Goal: Information Seeking & Learning: Learn about a topic

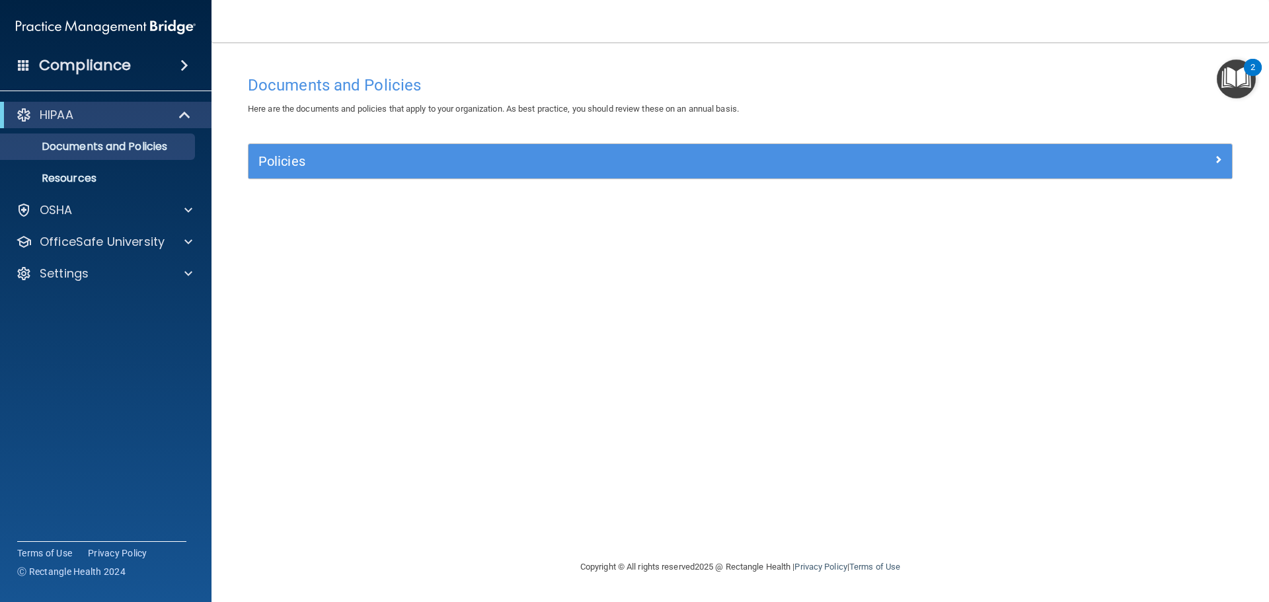
click at [77, 59] on h4 "Compliance" at bounding box center [85, 65] width 92 height 19
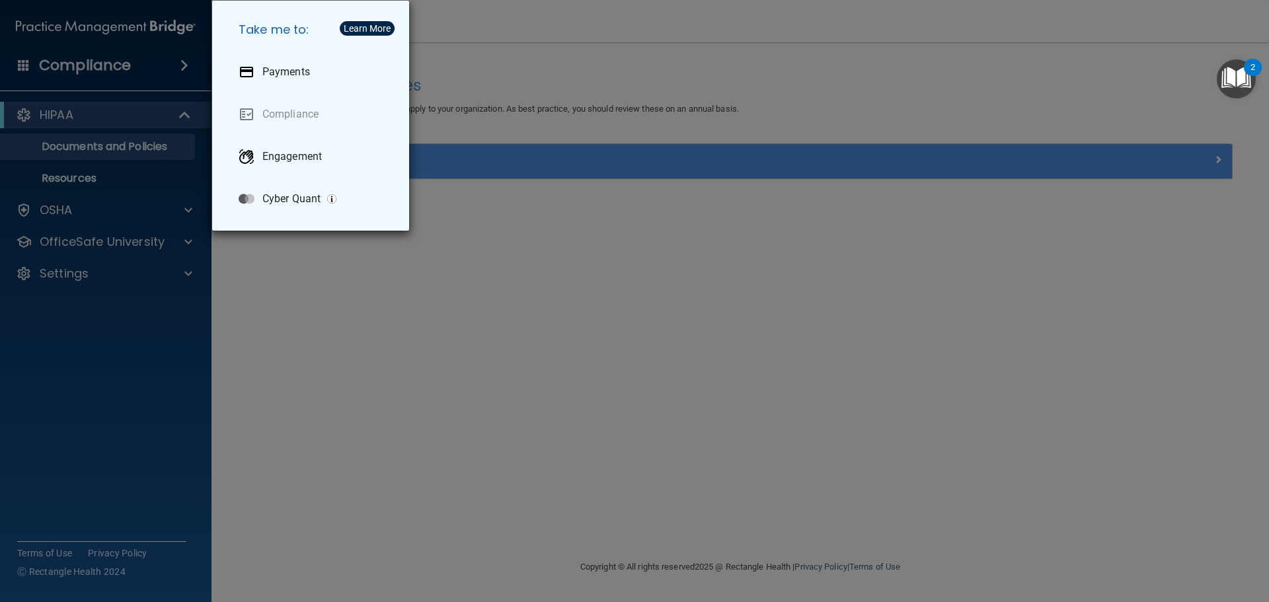
click at [415, 290] on div "Take me to: Payments Compliance Engagement Cyber Quant" at bounding box center [634, 301] width 1269 height 602
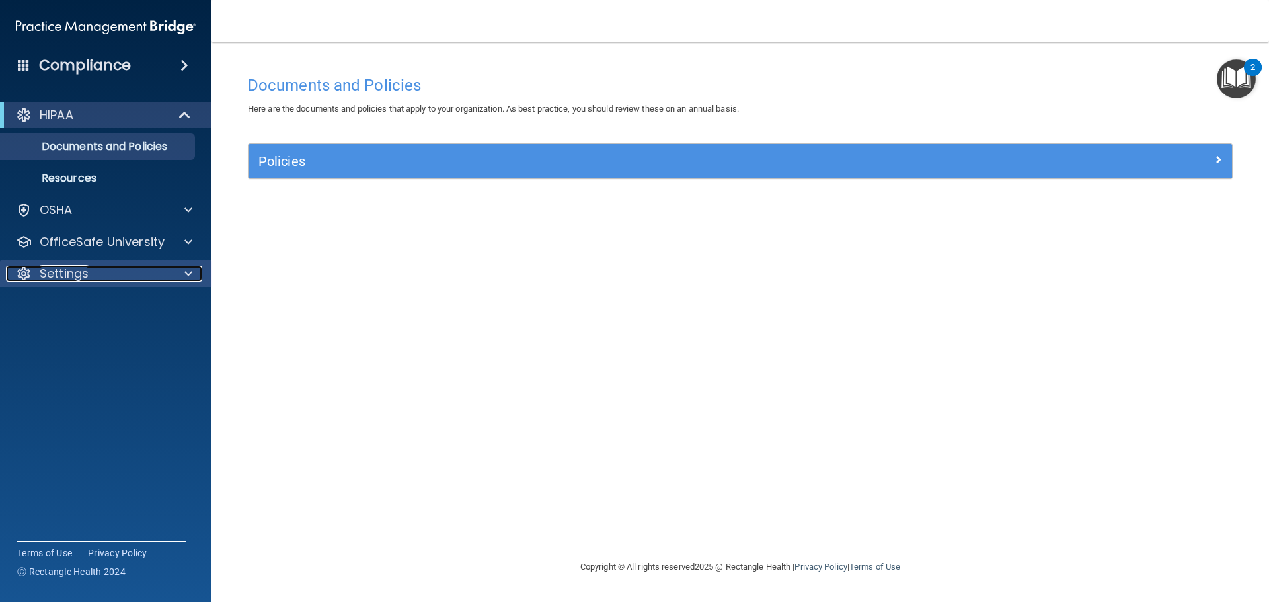
click at [83, 277] on p "Settings" at bounding box center [64, 274] width 49 height 16
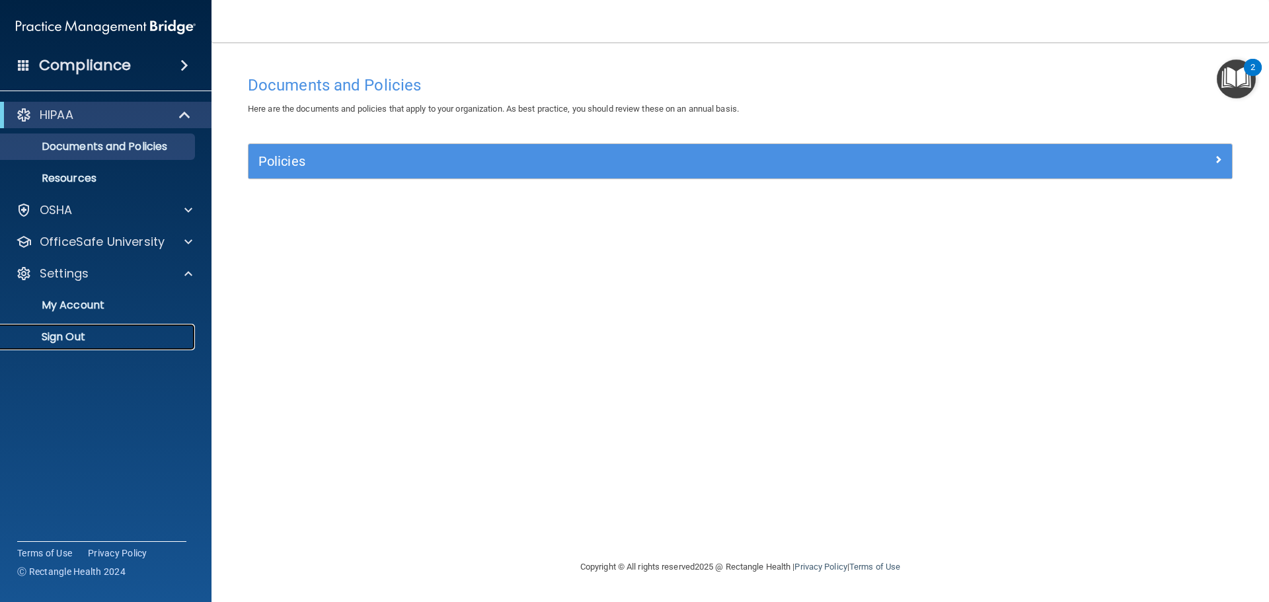
click at [81, 347] on link "Sign Out" at bounding box center [91, 337] width 208 height 26
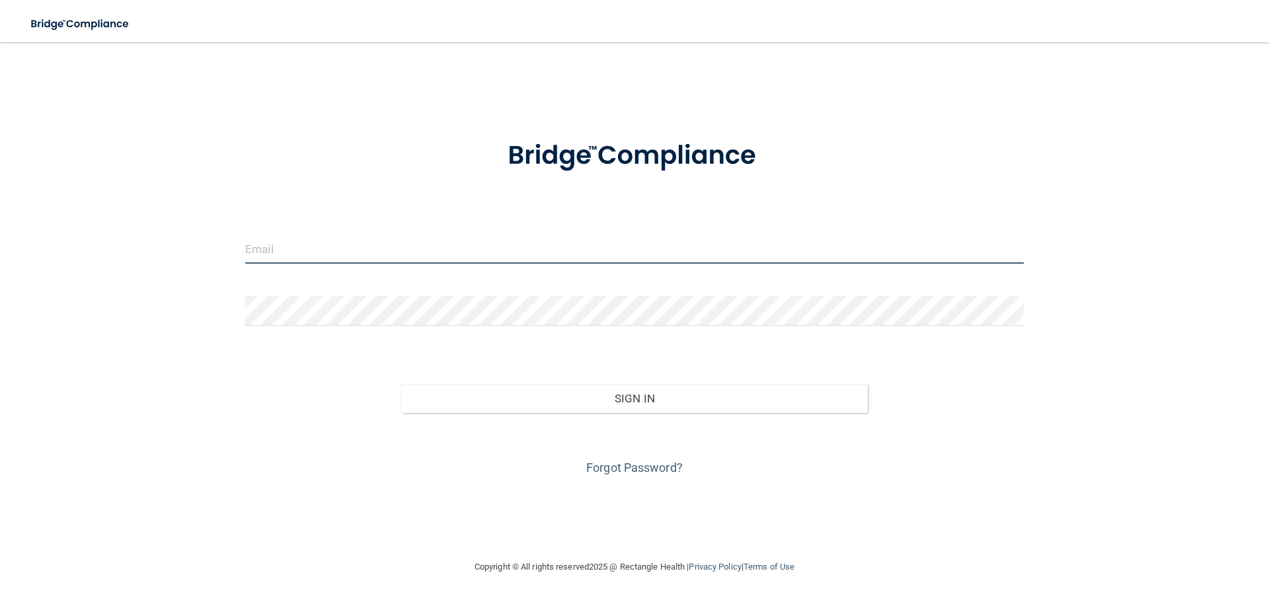
click at [292, 244] on input "email" at bounding box center [634, 249] width 779 height 30
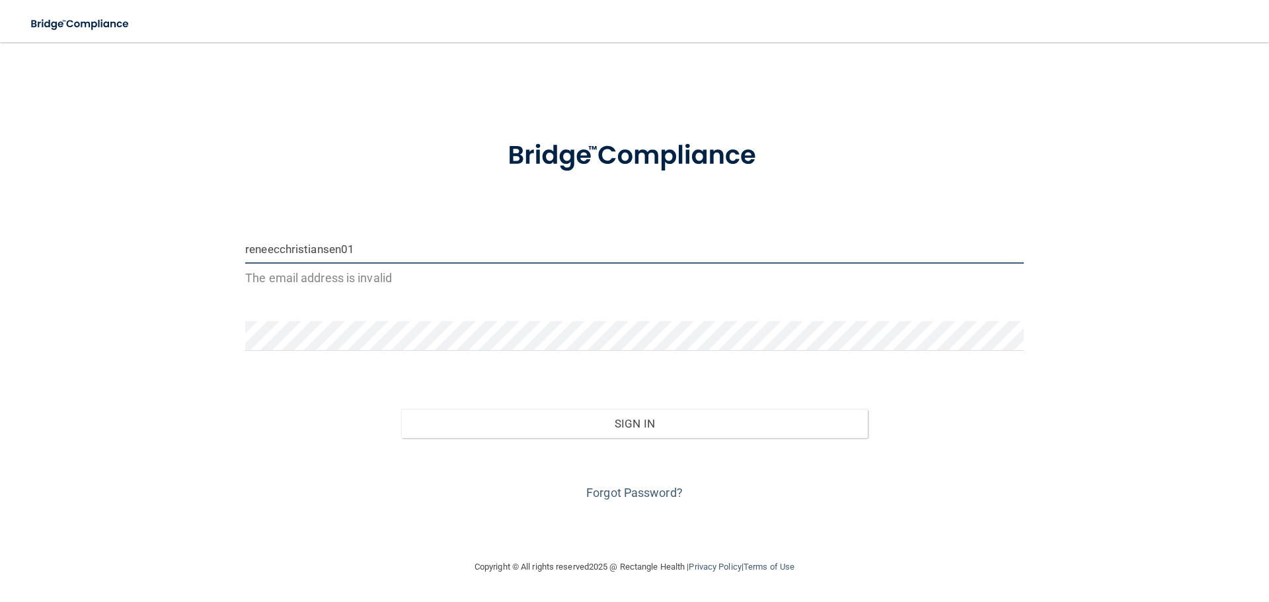
click at [401, 409] on button "Sign In" at bounding box center [634, 423] width 467 height 29
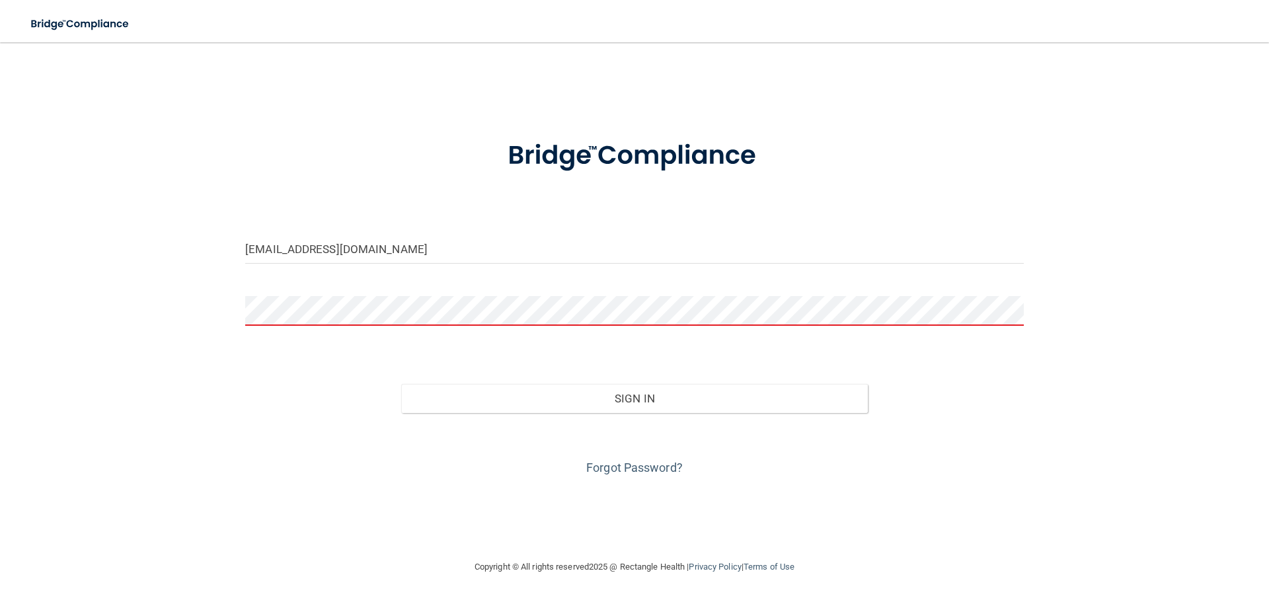
click at [401, 384] on button "Sign In" at bounding box center [634, 398] width 467 height 29
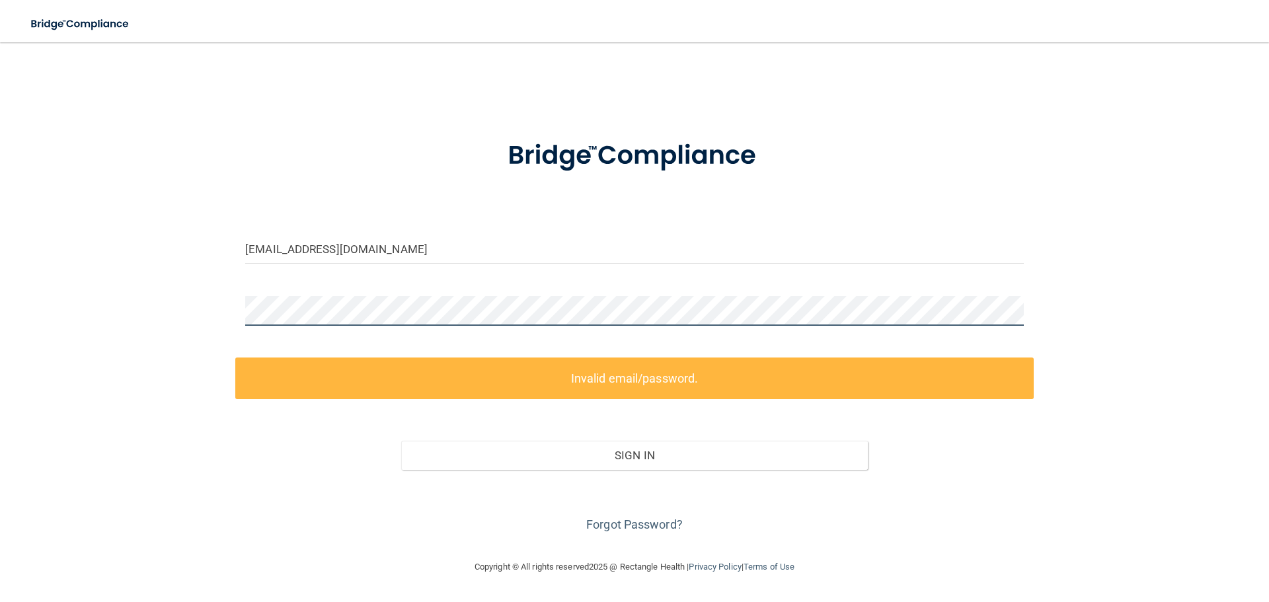
click at [110, 300] on div "reneecchristiansen01@gmail.com Invalid email/password. You don't have permissio…" at bounding box center [634, 301] width 1216 height 491
drag, startPoint x: 429, startPoint y: 233, endPoint x: 427, endPoint y: 245, distance: 11.4
click at [427, 243] on form "reneecchristiansen01@gmail.com Invalid email/password. You don't have permissio…" at bounding box center [634, 329] width 779 height 414
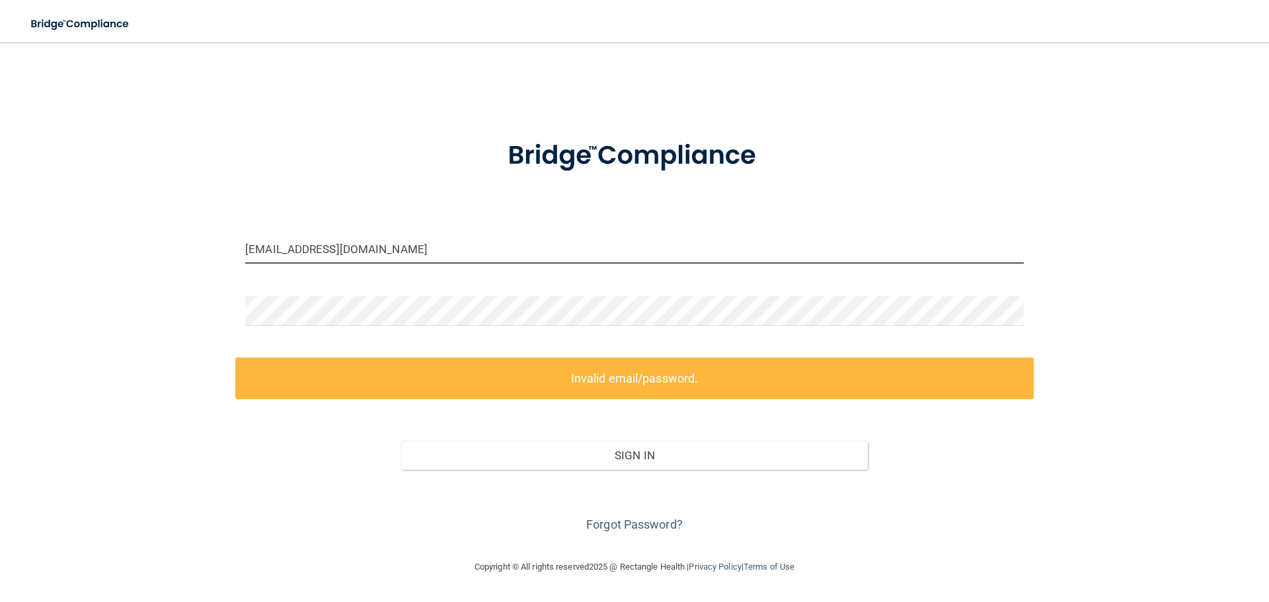
drag, startPoint x: 428, startPoint y: 250, endPoint x: 165, endPoint y: 256, distance: 263.9
click at [151, 250] on div "reneecchristiansen01@gmail.com Invalid email/password. You don't have permissio…" at bounding box center [634, 301] width 1216 height 491
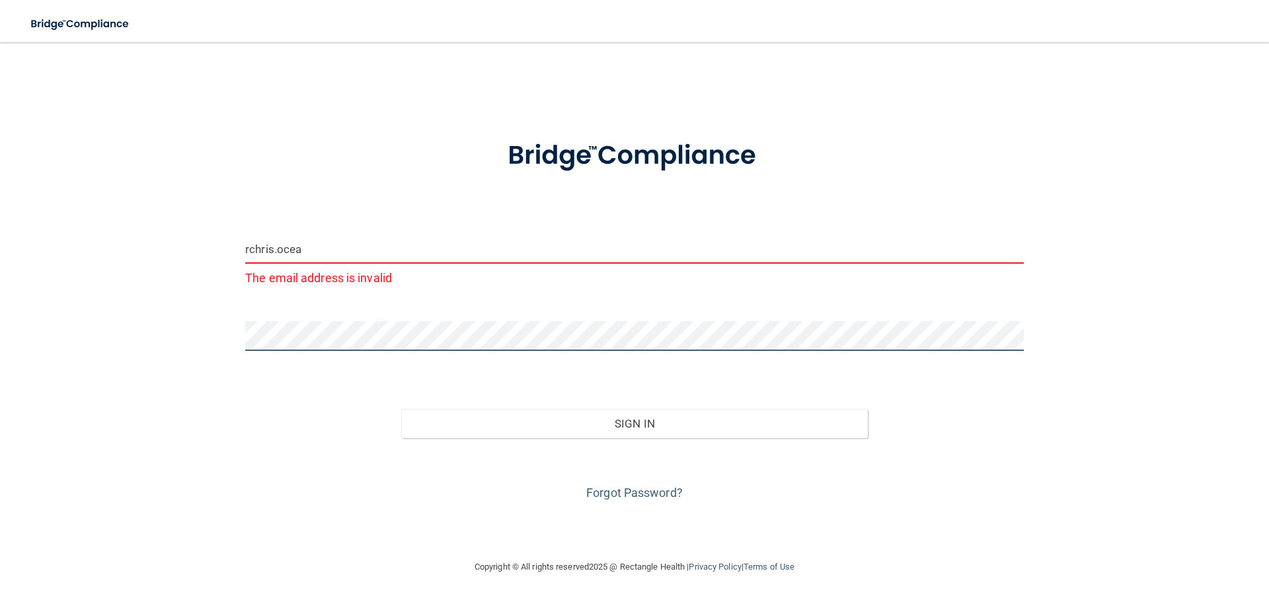
click at [192, 323] on div "rchris.ocea The email address is invalid Invalid email/password. You don't have…" at bounding box center [634, 301] width 1216 height 491
click at [401, 409] on button "Sign In" at bounding box center [634, 423] width 467 height 29
drag, startPoint x: 299, startPoint y: 243, endPoint x: 198, endPoint y: 239, distance: 101.2
click at [198, 239] on div "rchris.ocea The email address is invalid Invalid email/password. You don't have…" at bounding box center [634, 301] width 1216 height 491
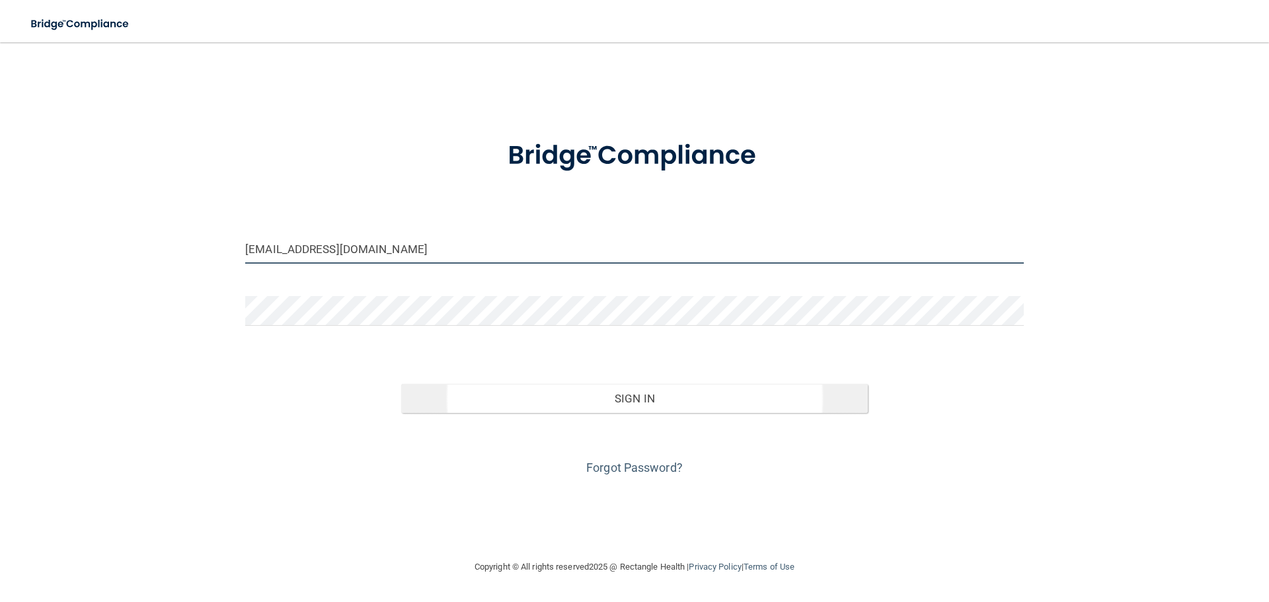
type input "[EMAIL_ADDRESS][DOMAIN_NAME]"
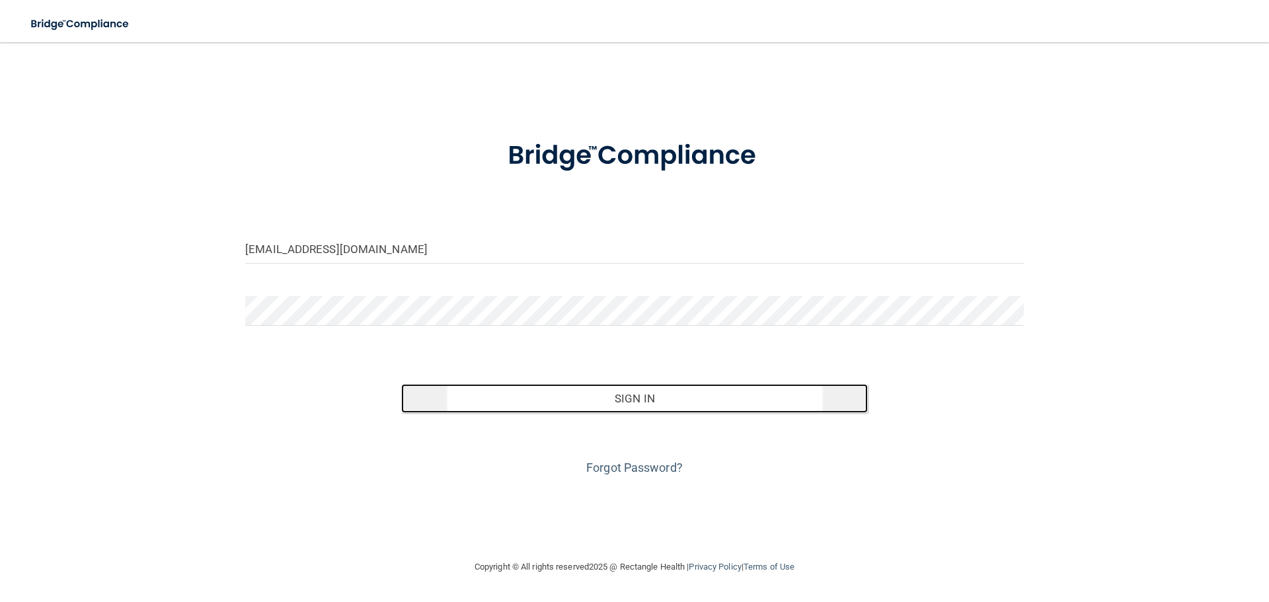
click at [521, 388] on button "Sign In" at bounding box center [634, 398] width 467 height 29
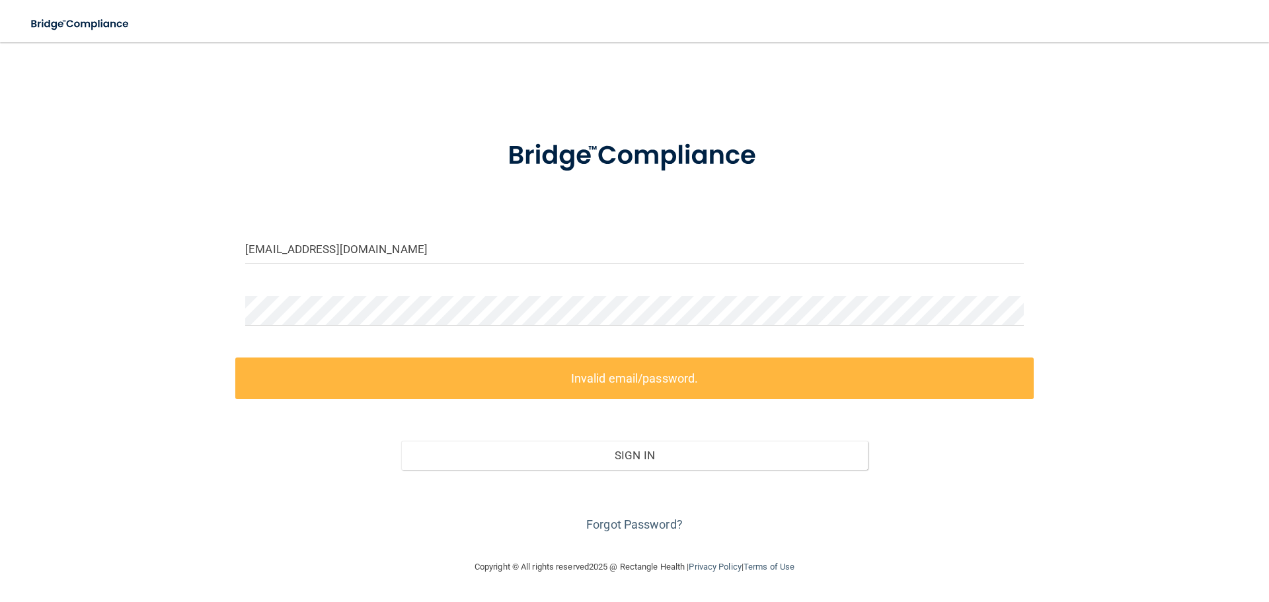
click at [608, 532] on div "Forgot Password?" at bounding box center [634, 503] width 799 height 66
click at [608, 528] on link "Forgot Password?" at bounding box center [634, 525] width 97 height 14
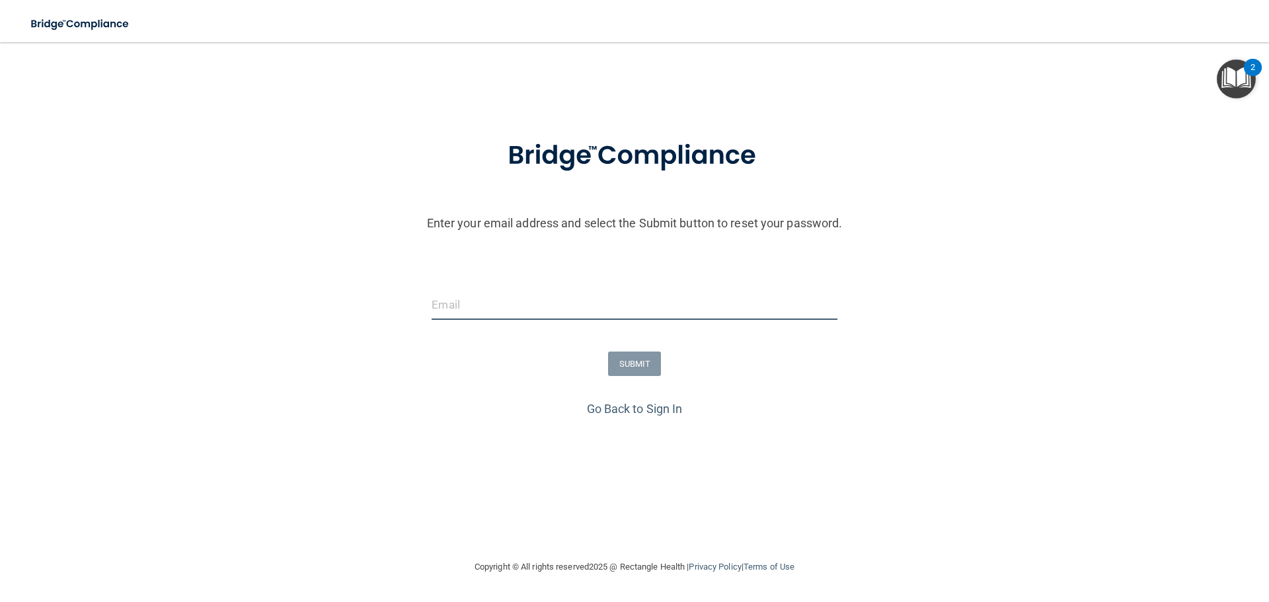
click at [467, 294] on input "email" at bounding box center [634, 305] width 405 height 30
type input "[EMAIL_ADDRESS][DOMAIN_NAME]"
click at [634, 364] on button "SUBMIT" at bounding box center [635, 364] width 54 height 24
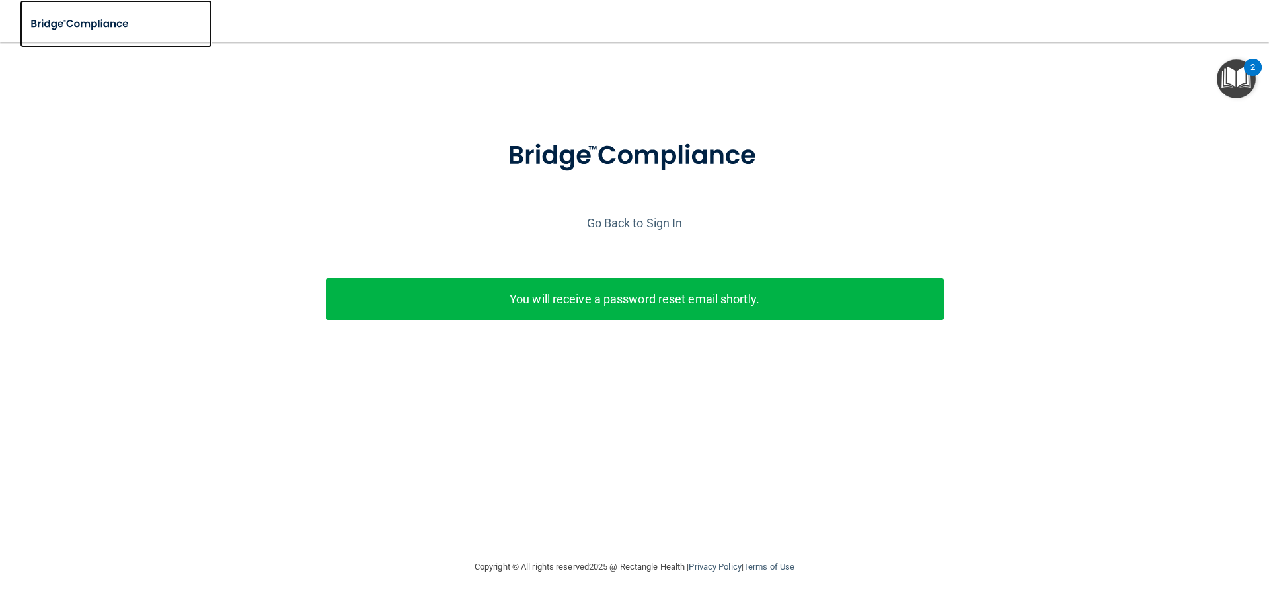
click at [75, 24] on img at bounding box center [81, 24] width 122 height 27
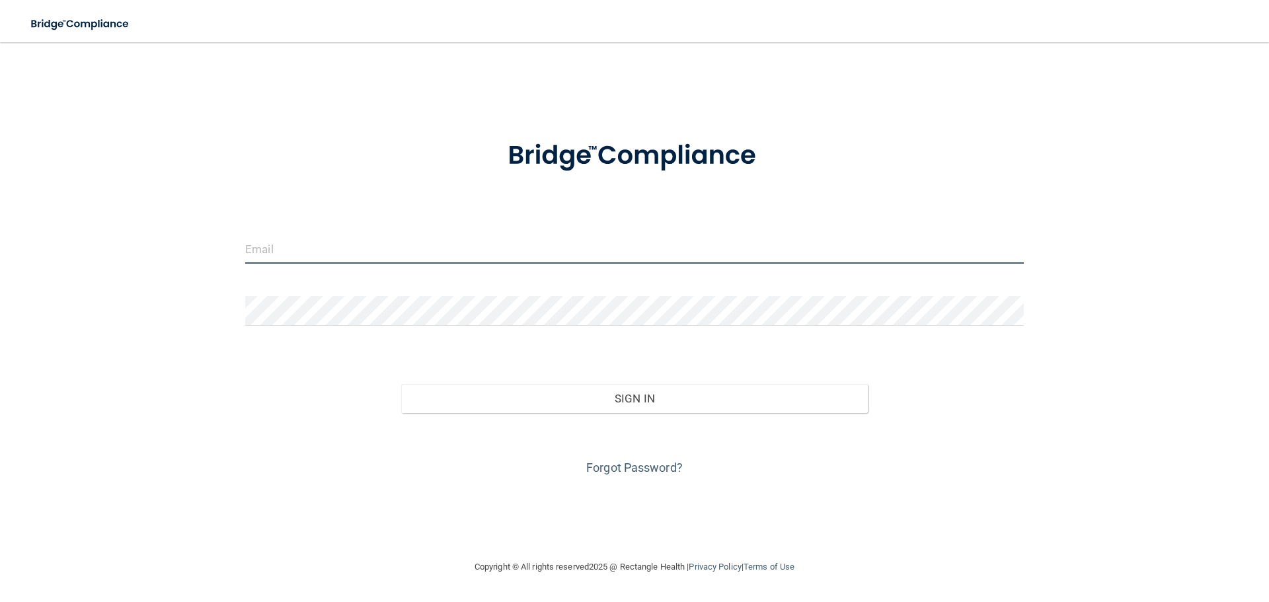
click at [271, 256] on input "email" at bounding box center [634, 249] width 779 height 30
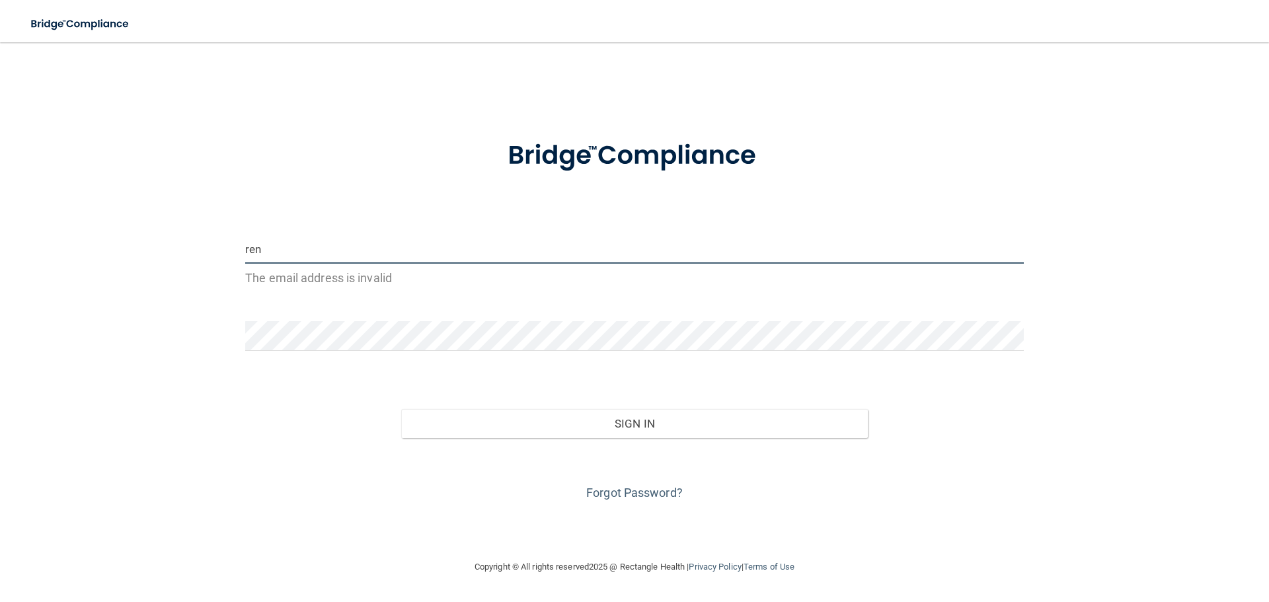
type input "[EMAIL_ADDRESS][DOMAIN_NAME]"
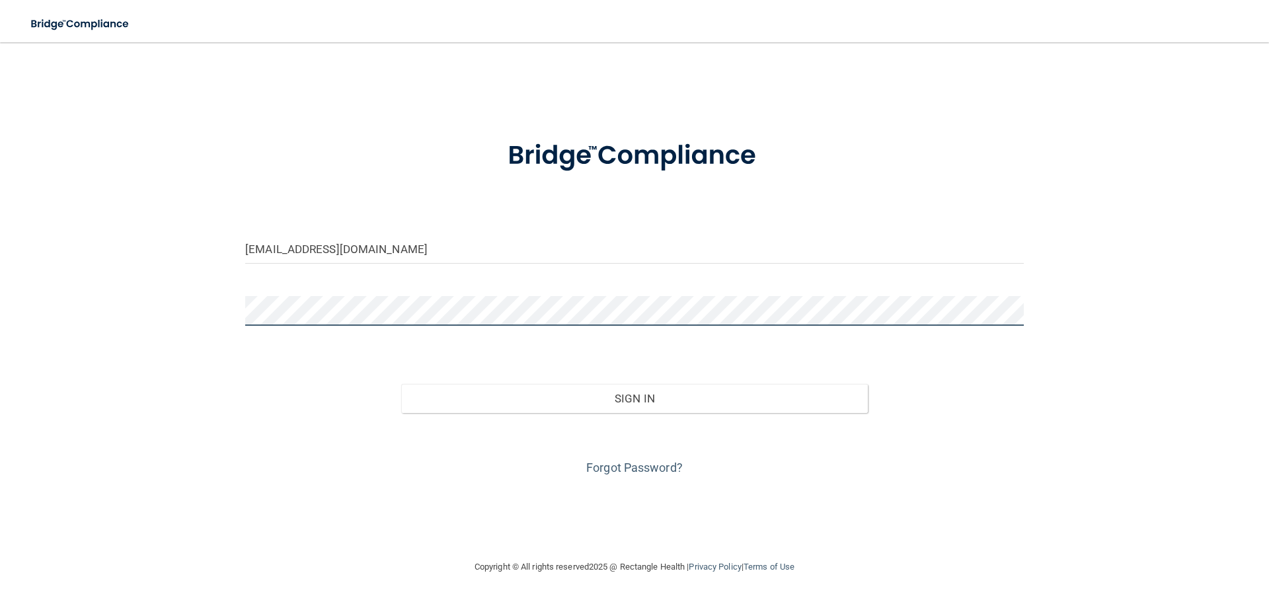
click at [401, 384] on button "Sign In" at bounding box center [634, 398] width 467 height 29
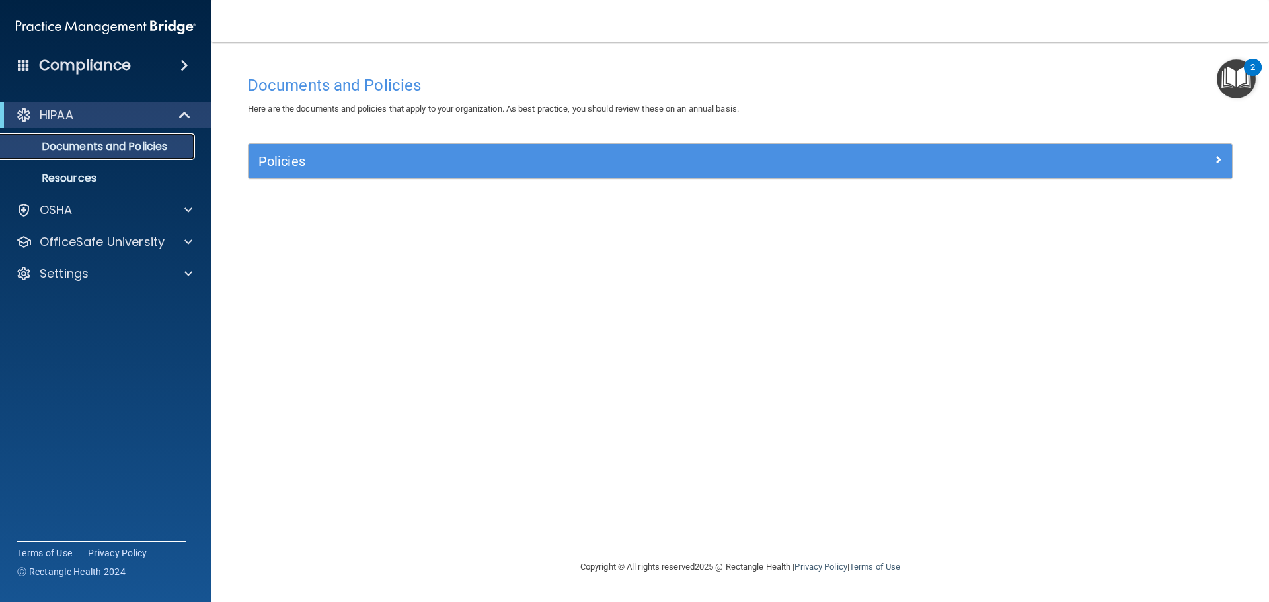
click at [99, 138] on link "Documents and Policies" at bounding box center [91, 147] width 208 height 26
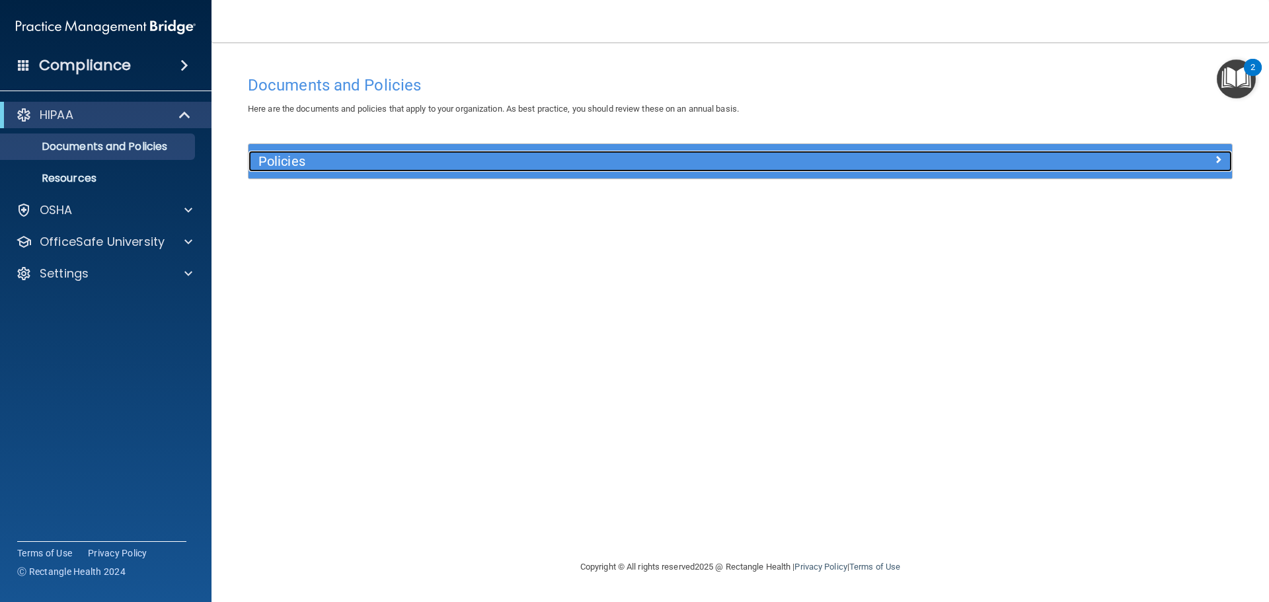
click at [1049, 165] on div at bounding box center [1109, 159] width 246 height 16
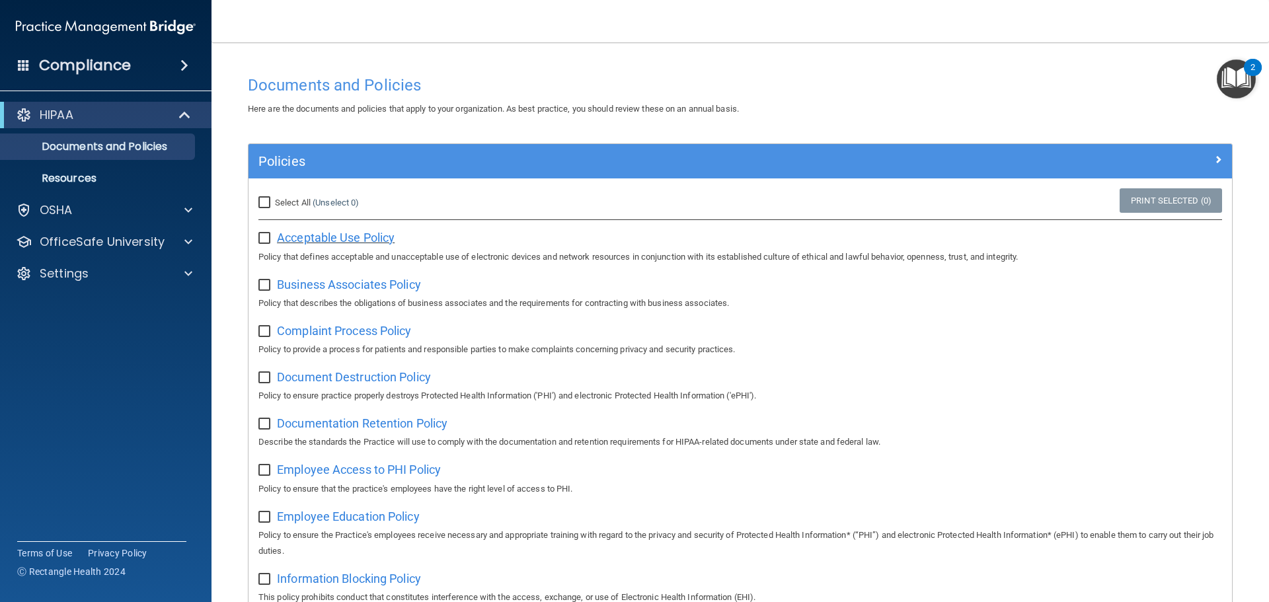
click at [319, 239] on span "Acceptable Use Policy" at bounding box center [336, 238] width 118 height 14
click at [81, 173] on p "Resources" at bounding box center [99, 178] width 180 height 13
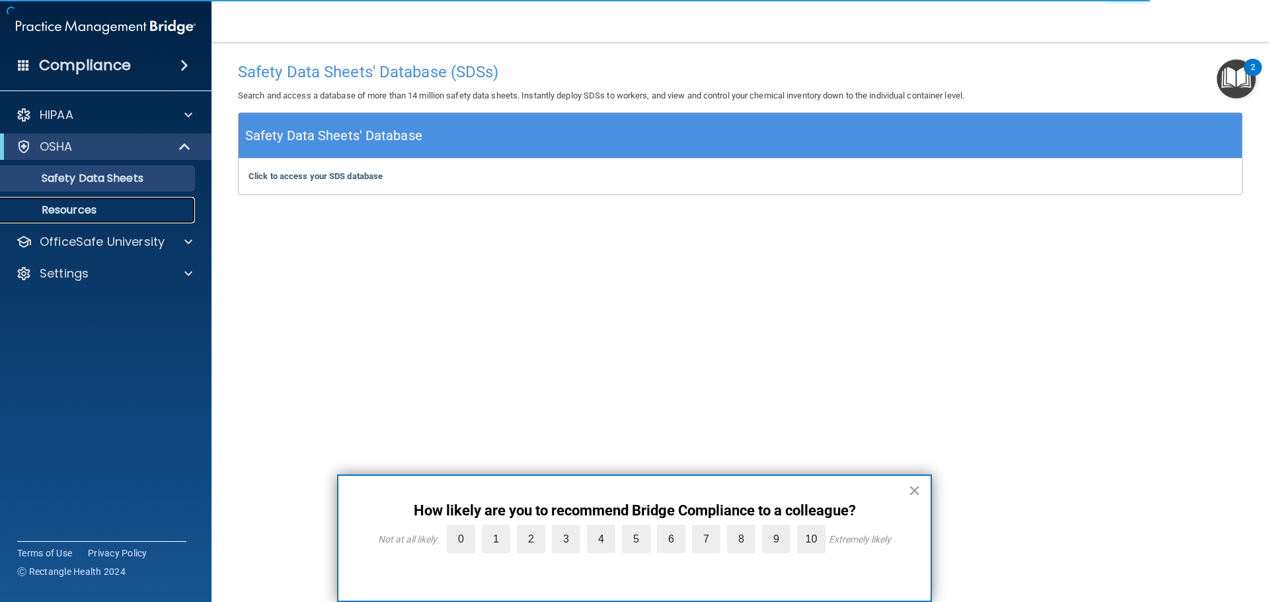
click at [87, 206] on p "Resources" at bounding box center [99, 210] width 180 height 13
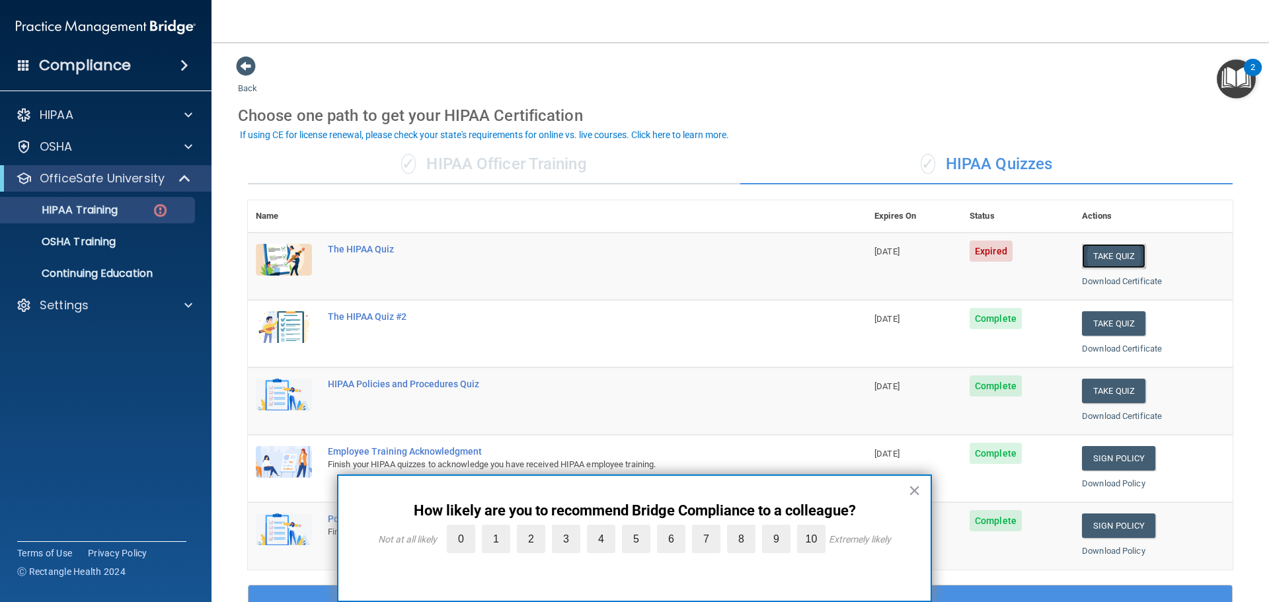
click at [1105, 253] on button "Take Quiz" at bounding box center [1113, 256] width 63 height 24
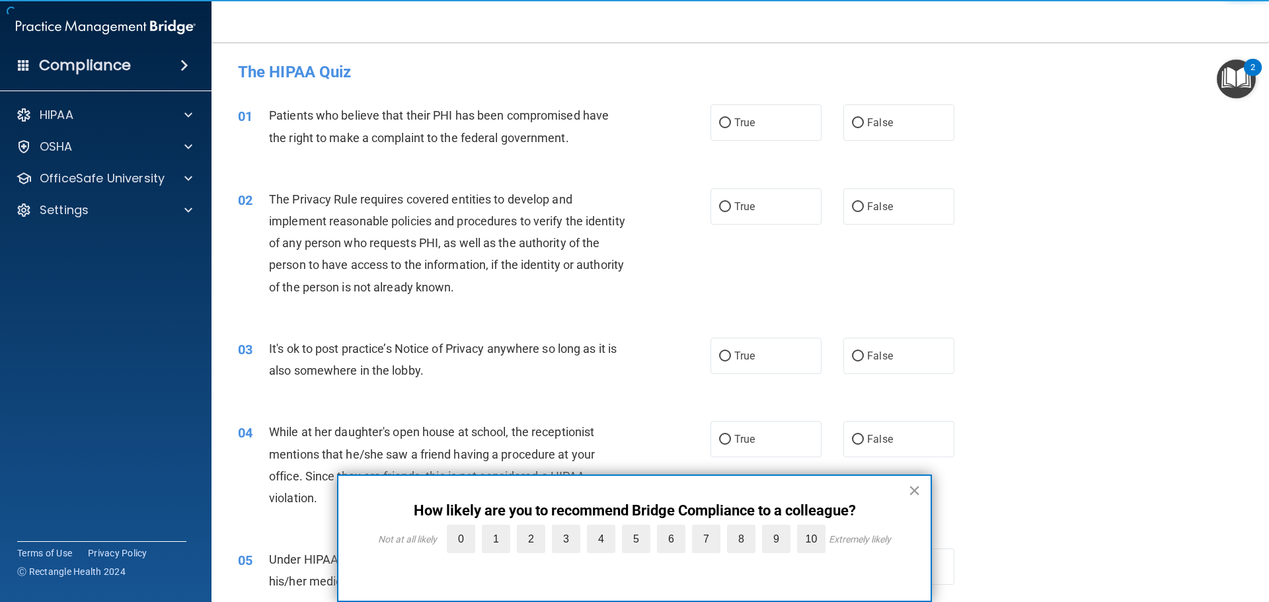
click at [912, 492] on button "×" at bounding box center [914, 490] width 13 height 21
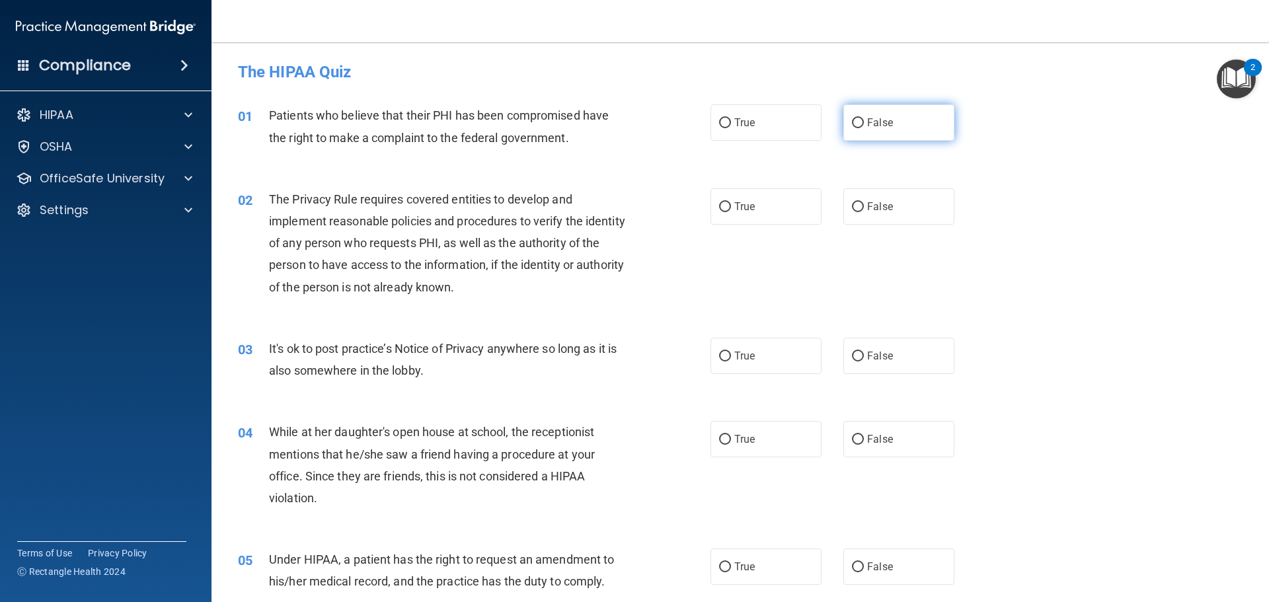
click at [854, 120] on input "False" at bounding box center [858, 123] width 12 height 10
radio input "true"
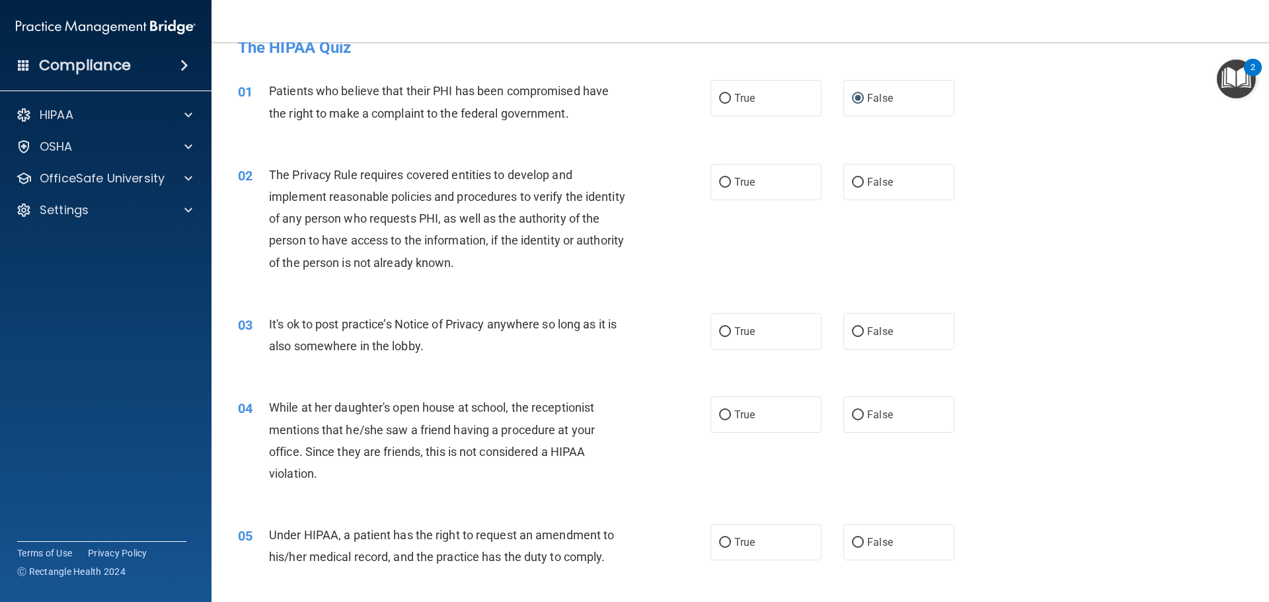
scroll to position [66, 0]
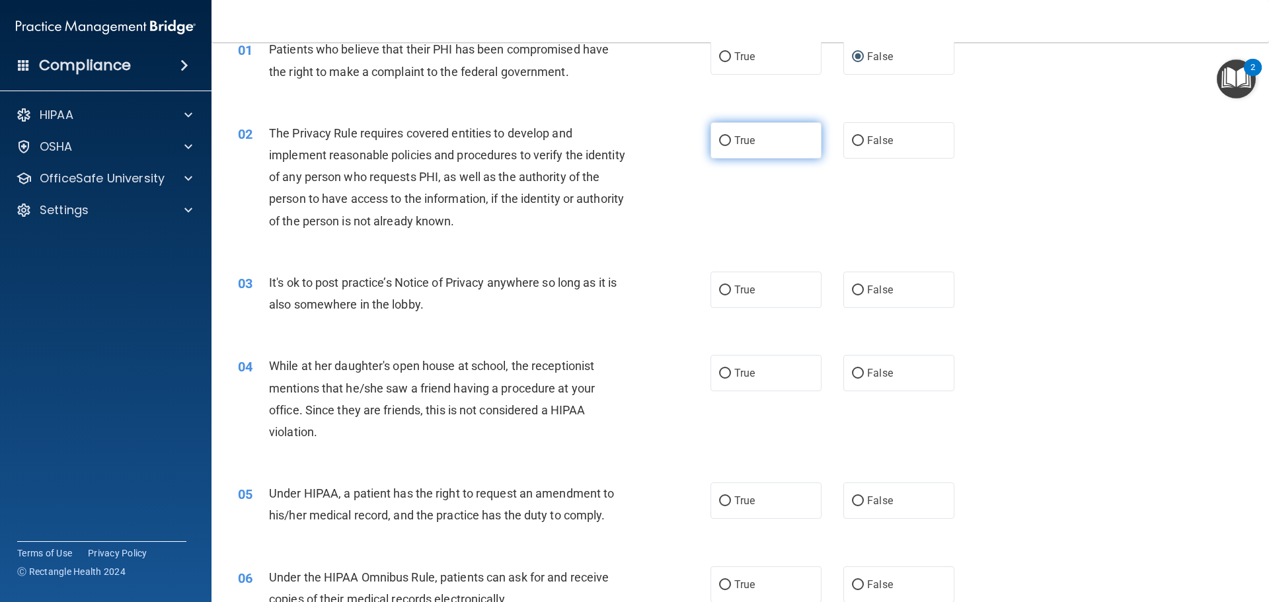
click at [724, 139] on input "True" at bounding box center [725, 141] width 12 height 10
radio input "true"
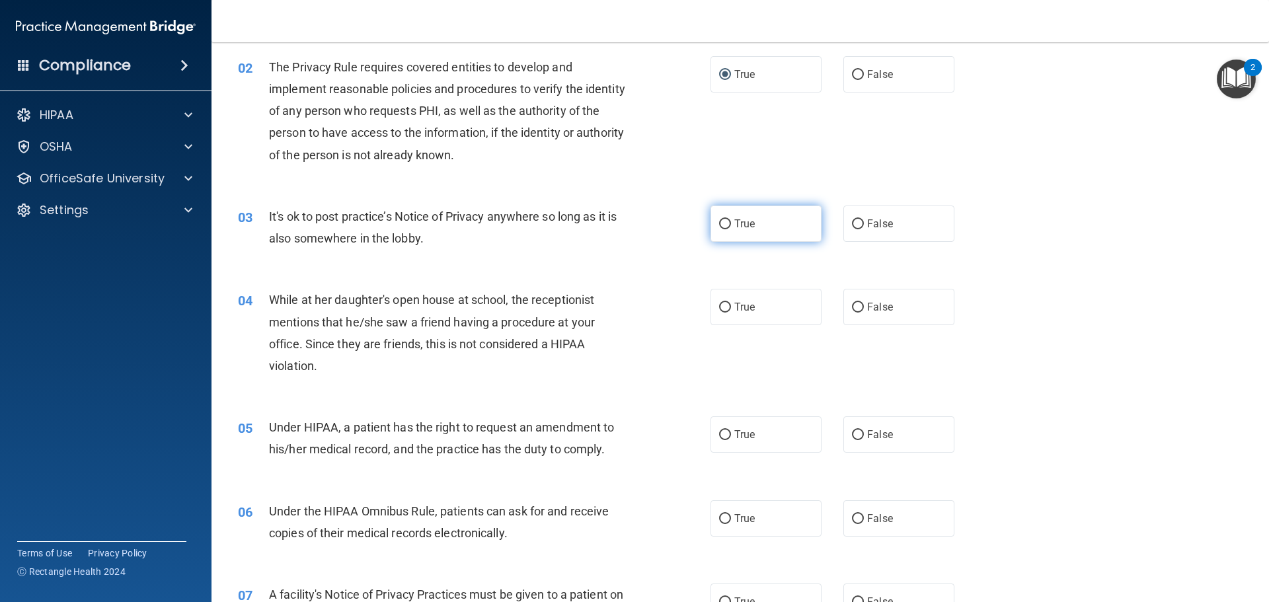
click at [723, 223] on input "True" at bounding box center [725, 224] width 12 height 10
radio input "true"
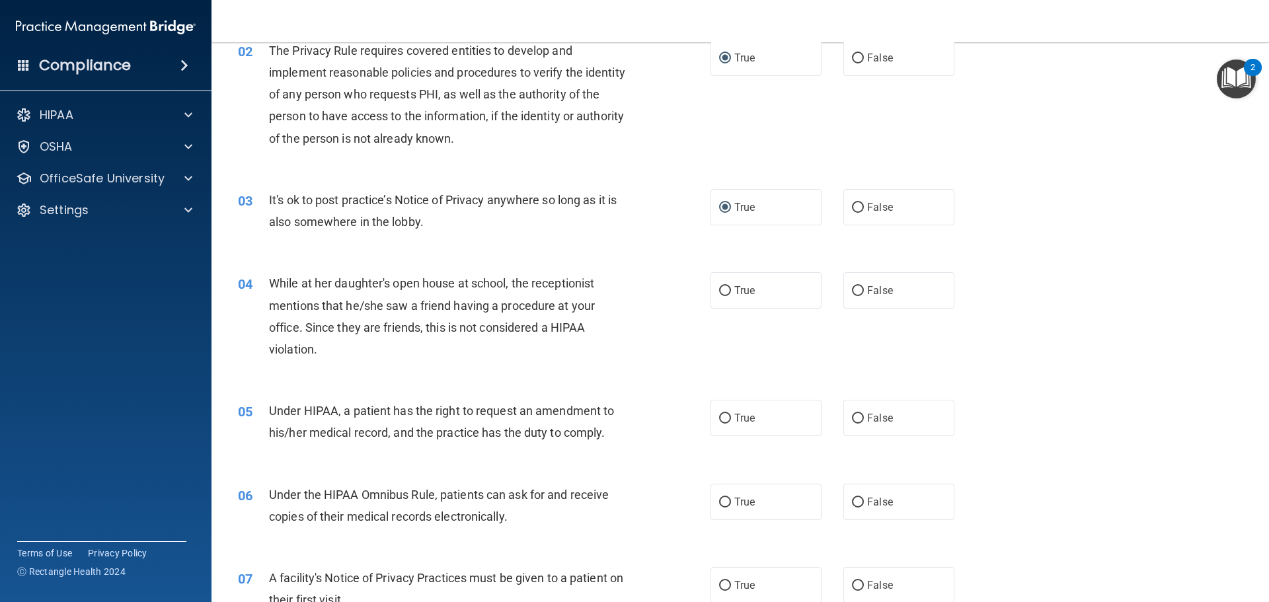
scroll to position [198, 0]
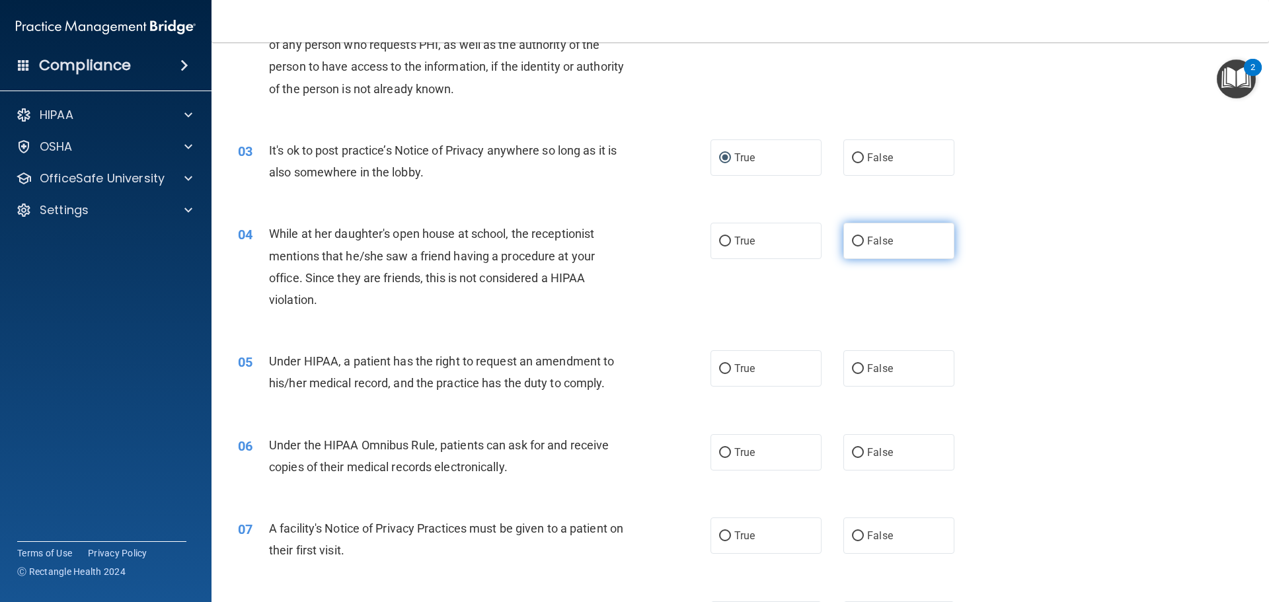
click at [855, 241] on input "False" at bounding box center [858, 242] width 12 height 10
radio input "true"
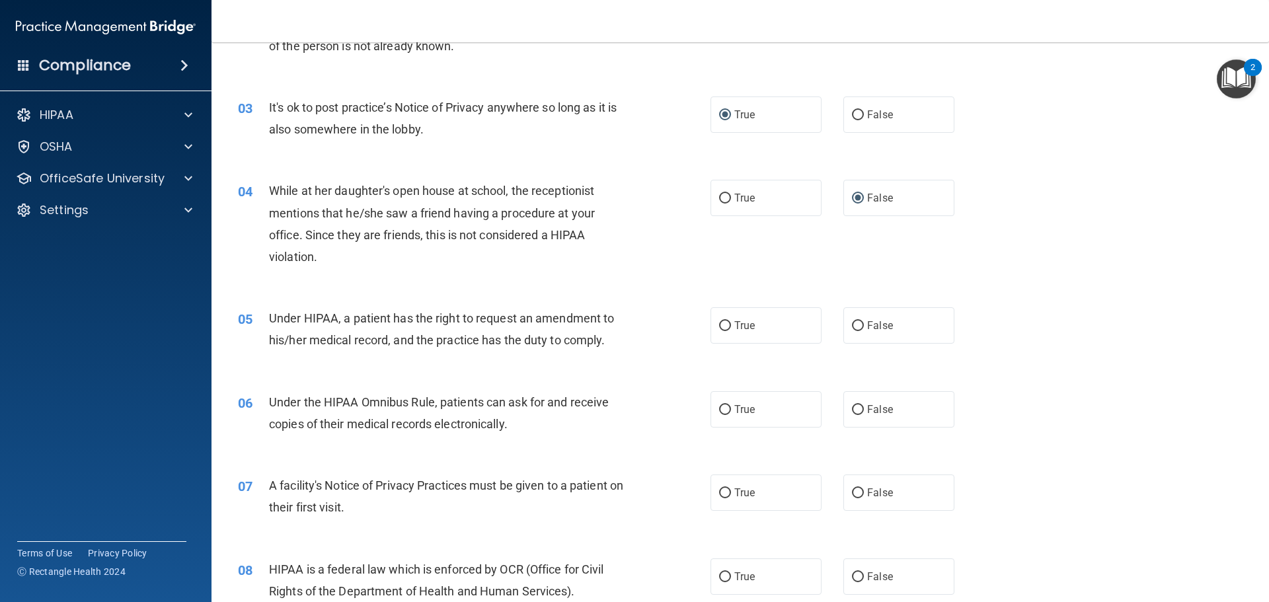
scroll to position [264, 0]
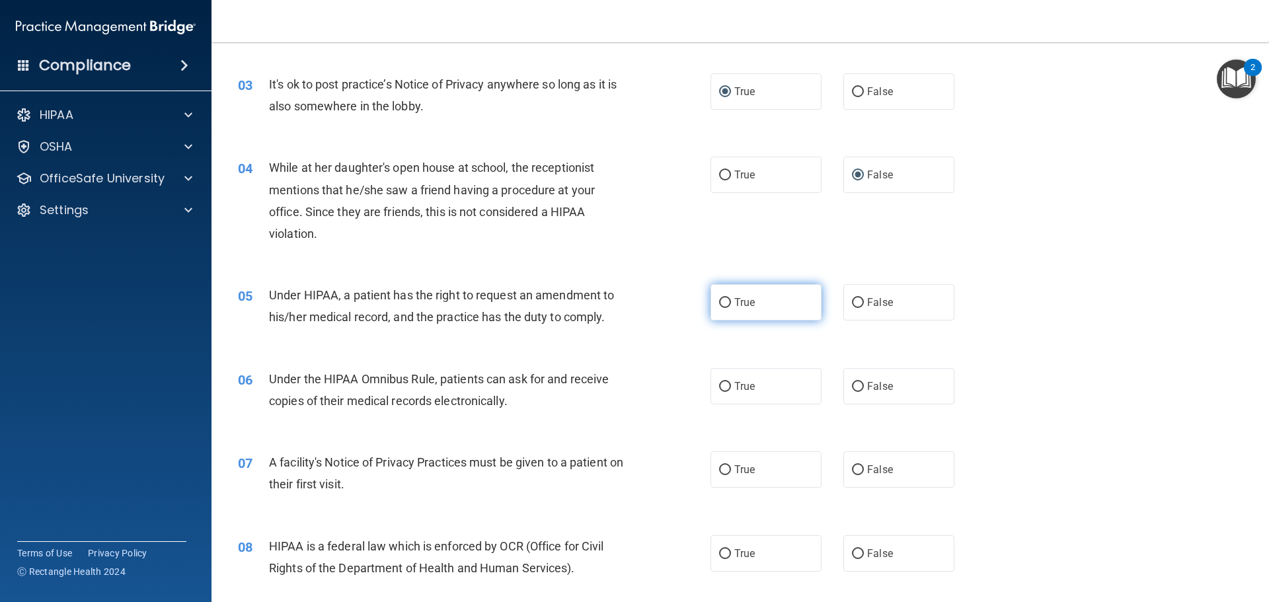
click at [721, 298] on input "True" at bounding box center [725, 303] width 12 height 10
radio input "true"
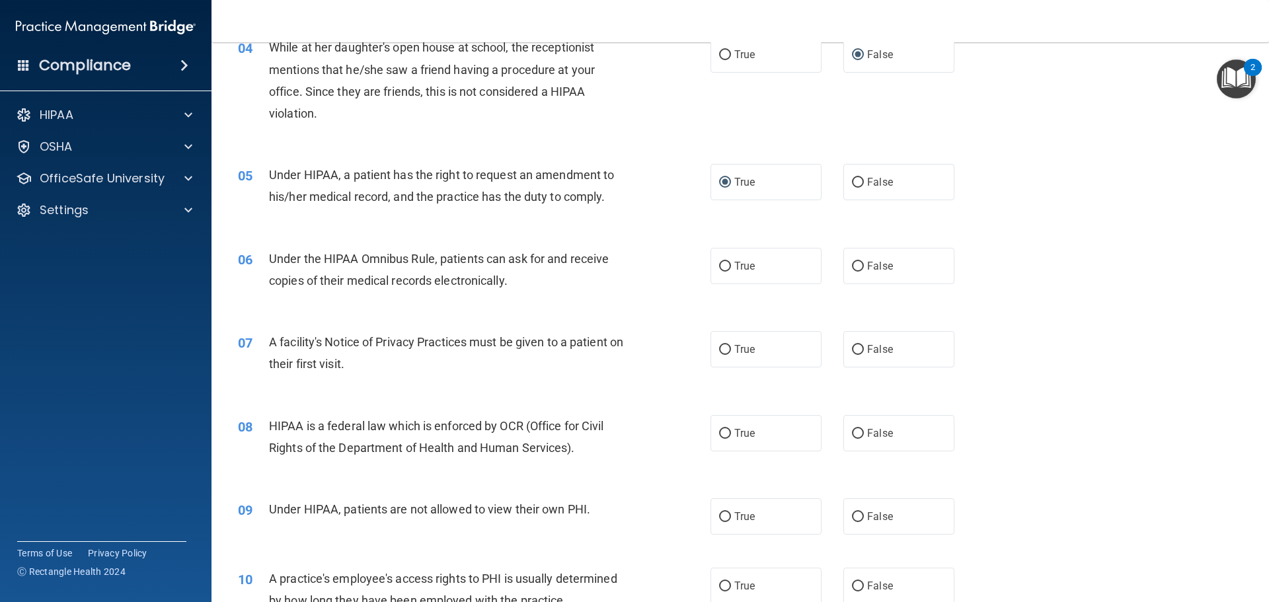
scroll to position [397, 0]
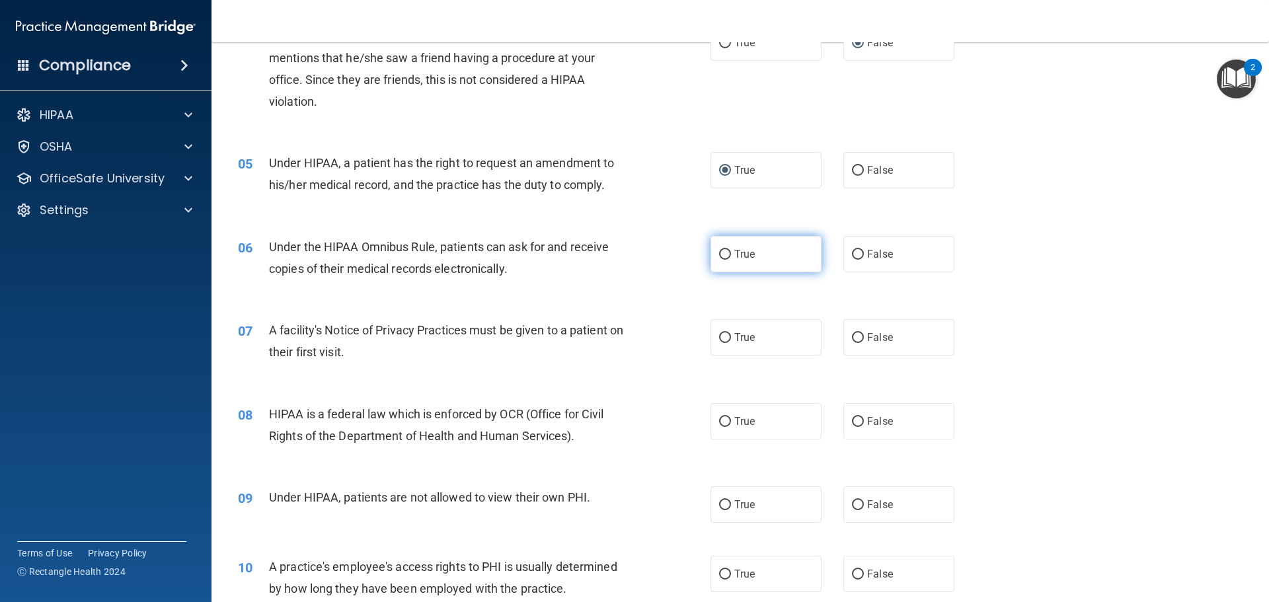
click at [721, 258] on input "True" at bounding box center [725, 255] width 12 height 10
radio input "true"
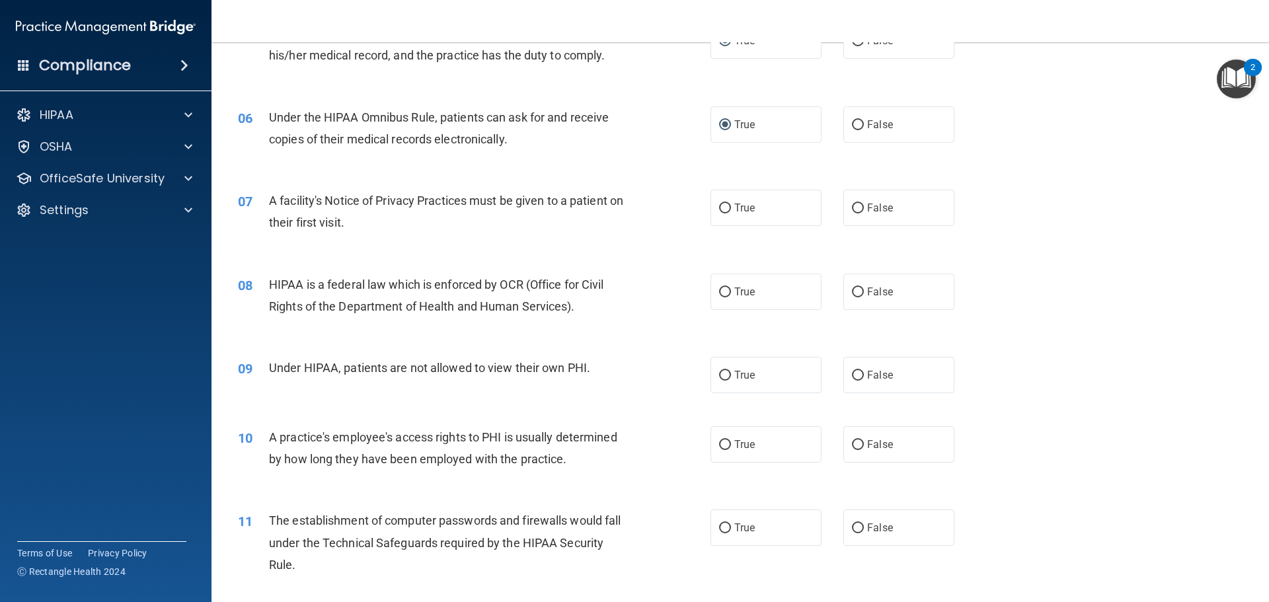
scroll to position [529, 0]
click at [721, 207] on input "True" at bounding box center [725, 206] width 12 height 10
radio input "true"
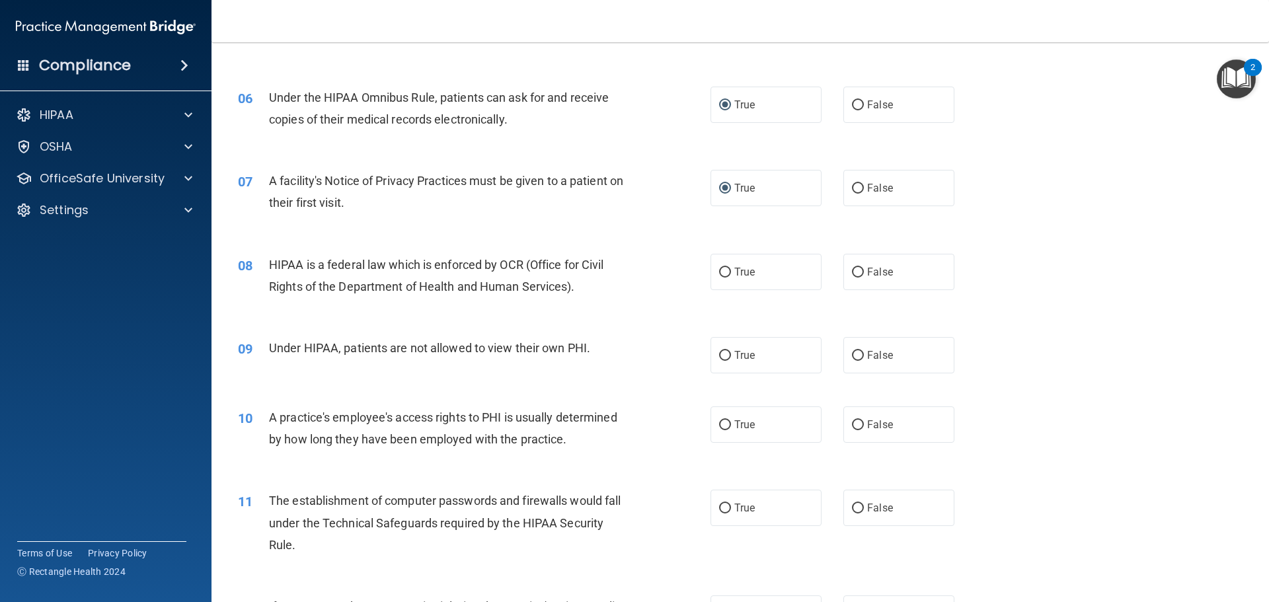
scroll to position [595, 0]
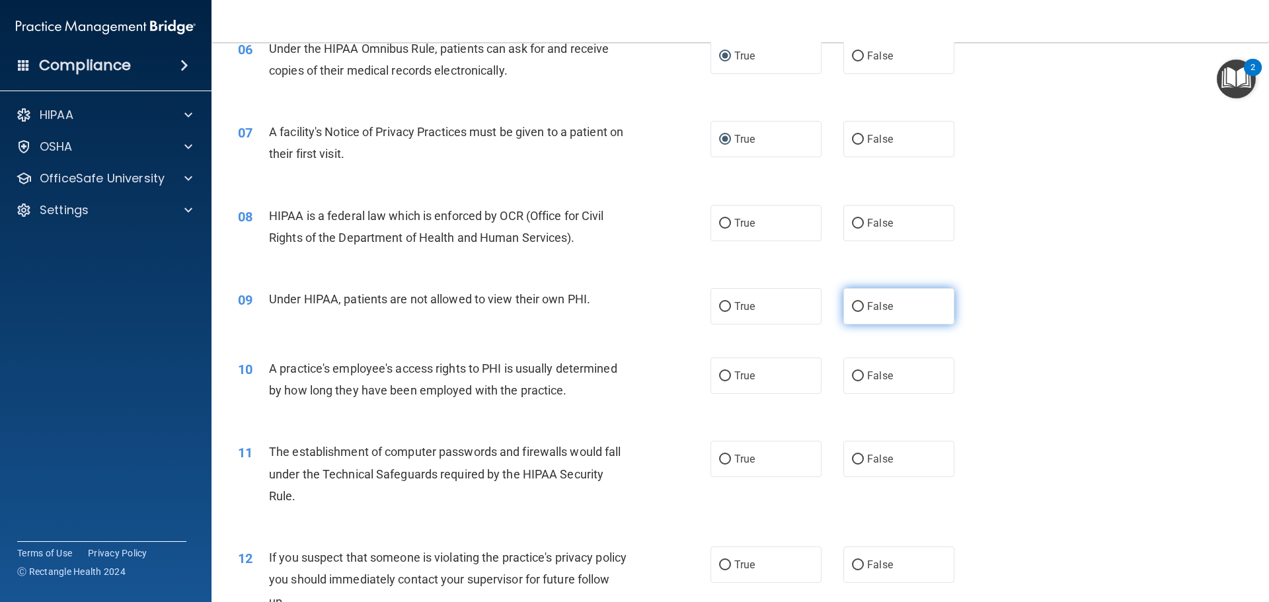
click at [852, 303] on input "False" at bounding box center [858, 307] width 12 height 10
radio input "true"
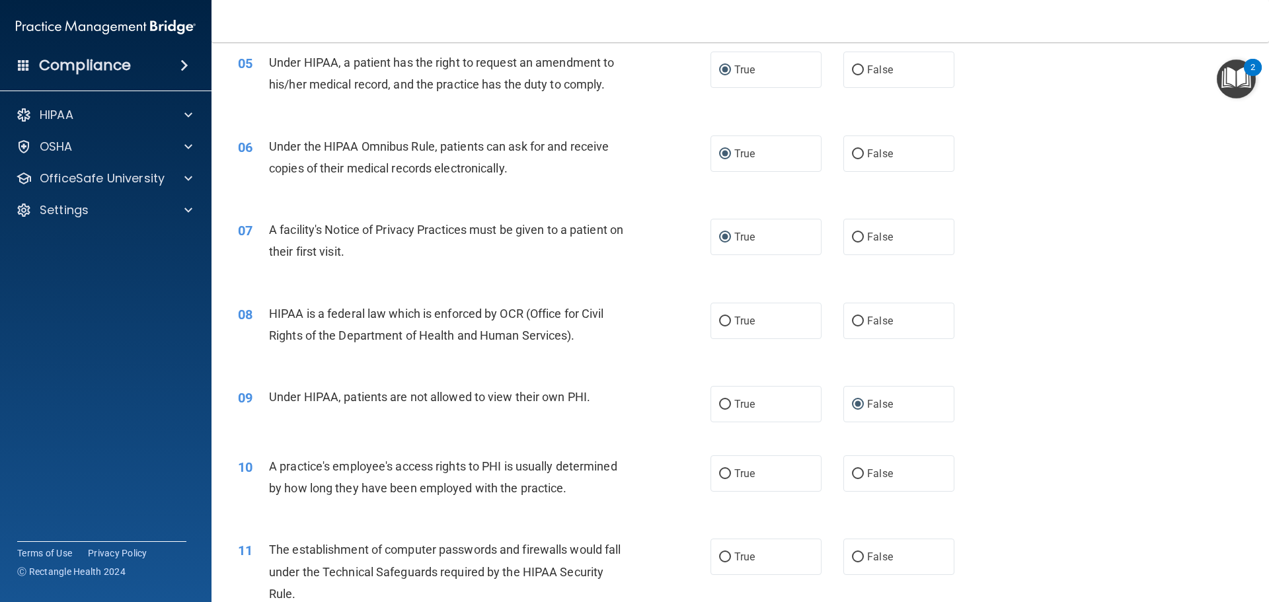
scroll to position [529, 0]
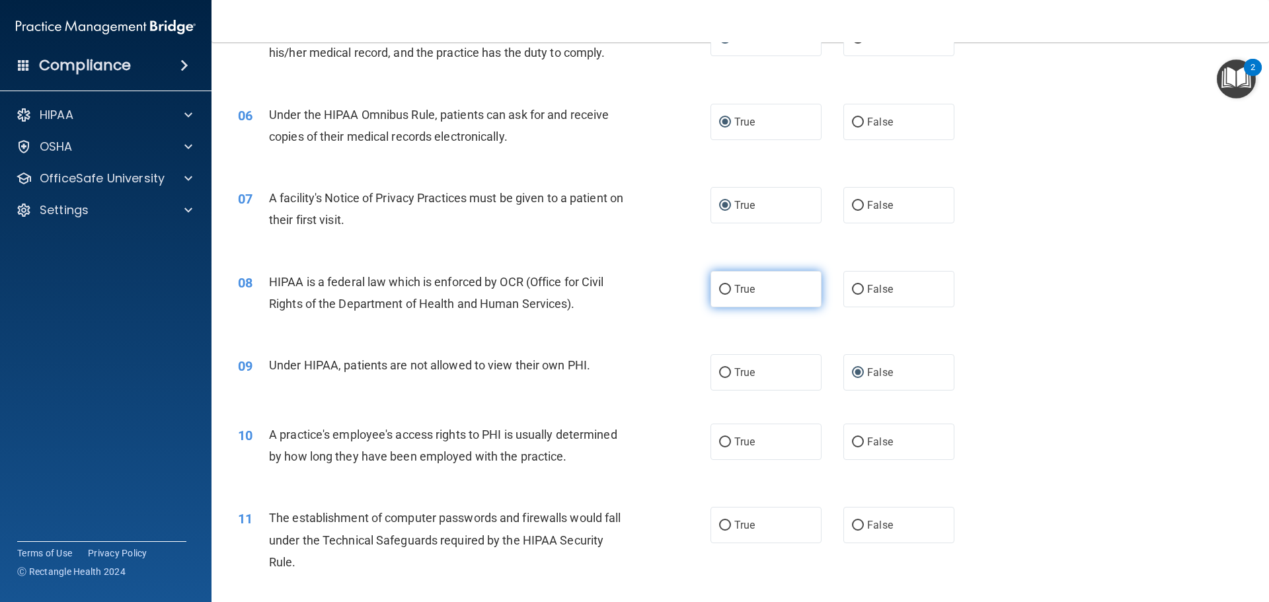
click at [724, 285] on input "True" at bounding box center [725, 290] width 12 height 10
radio input "true"
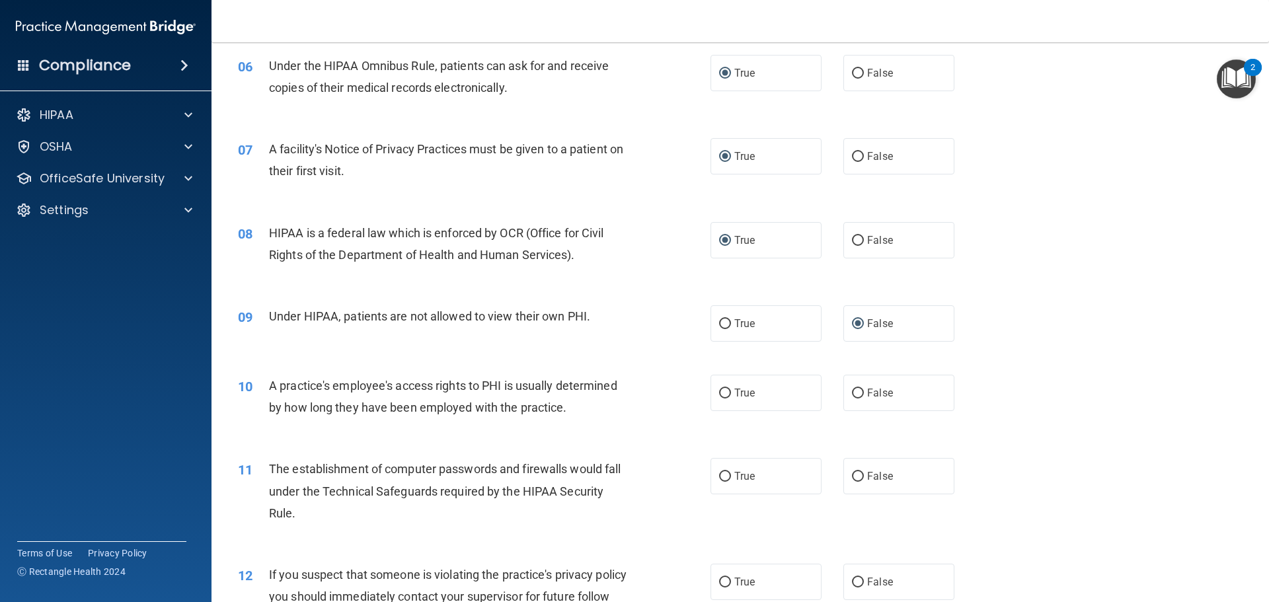
scroll to position [661, 0]
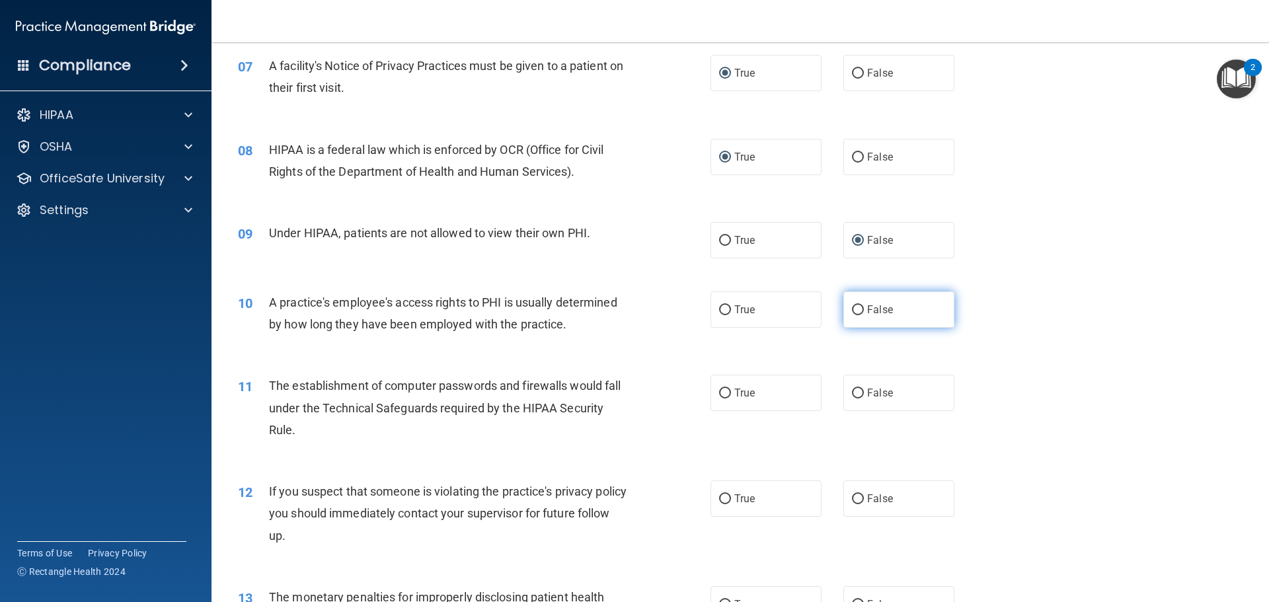
drag, startPoint x: 850, startPoint y: 311, endPoint x: 839, endPoint y: 309, distance: 11.4
click at [852, 311] on input "False" at bounding box center [858, 310] width 12 height 10
radio input "true"
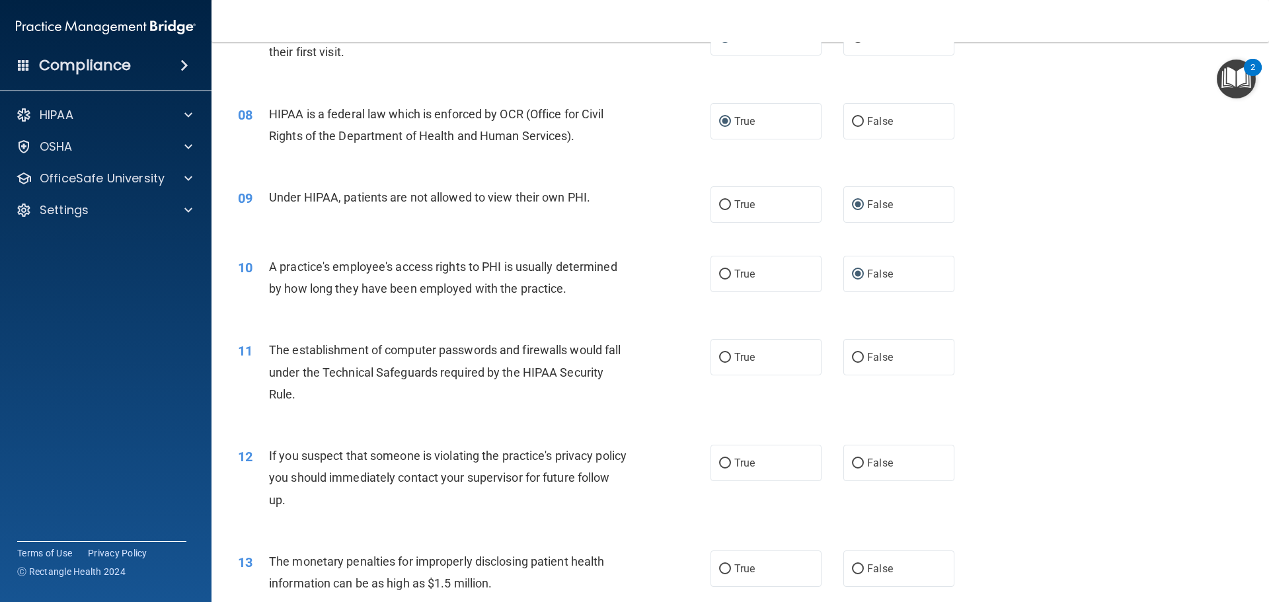
scroll to position [727, 0]
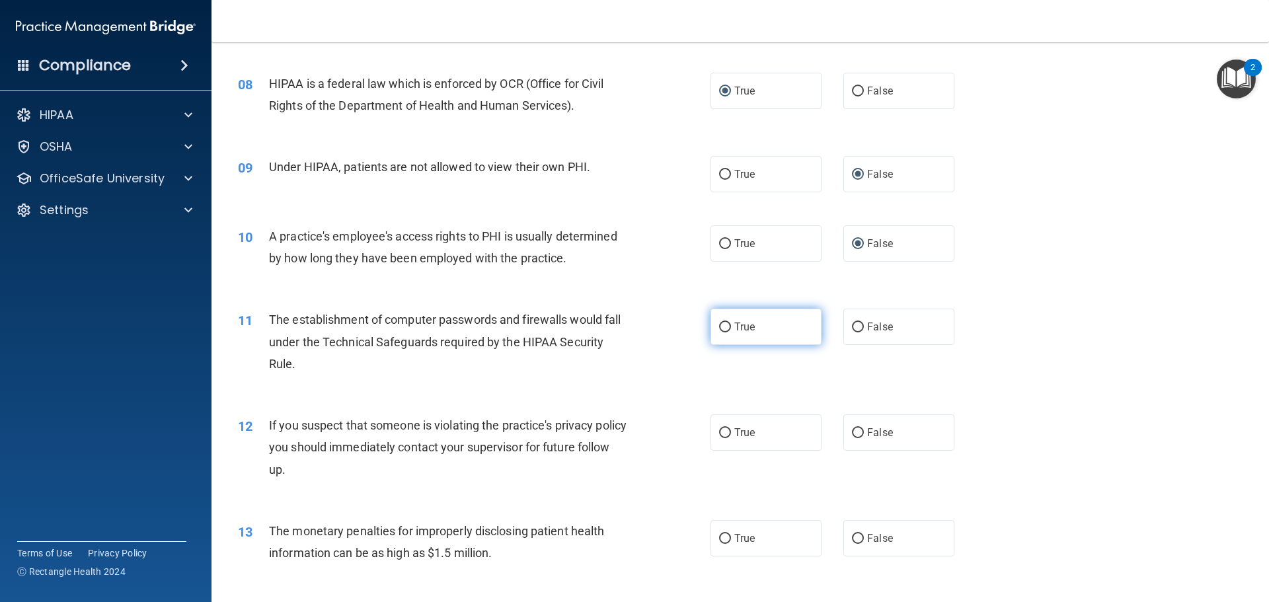
click at [719, 327] on input "True" at bounding box center [725, 328] width 12 height 10
radio input "true"
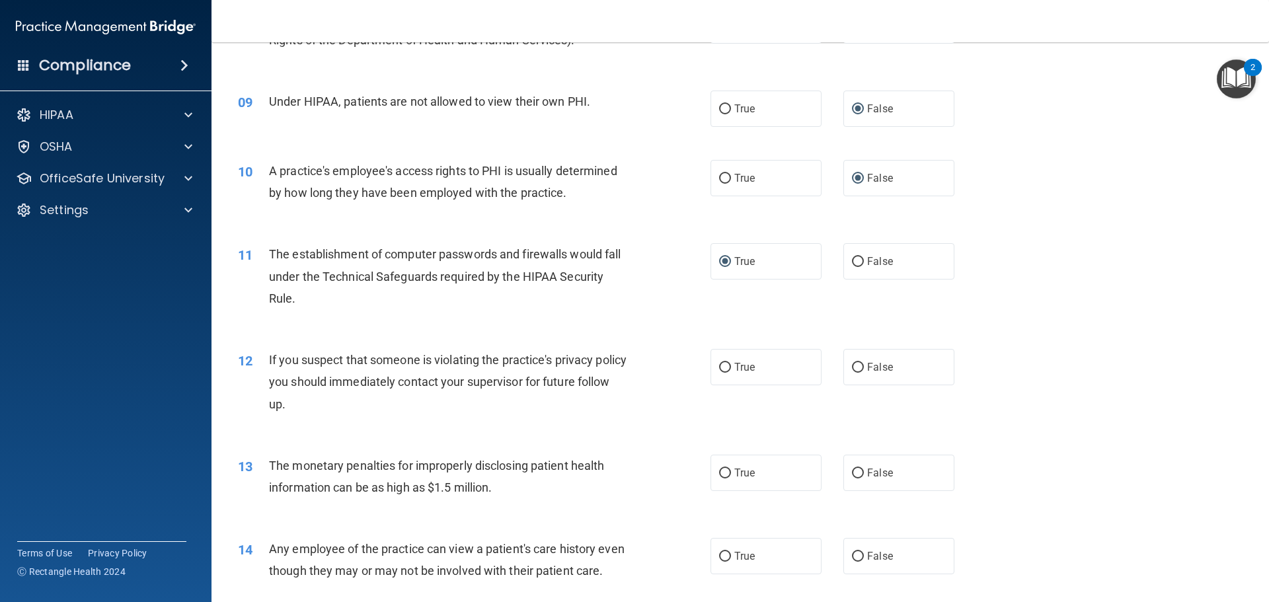
scroll to position [793, 0]
click at [719, 370] on input "True" at bounding box center [725, 367] width 12 height 10
radio input "true"
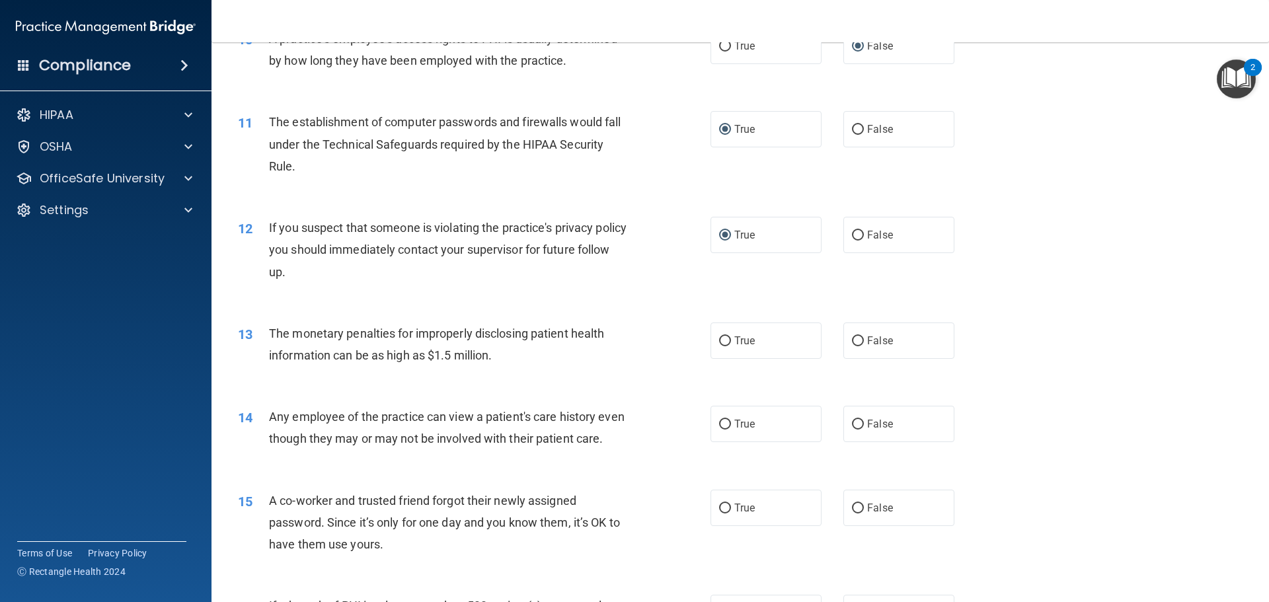
scroll to position [926, 0]
click at [852, 343] on input "False" at bounding box center [858, 341] width 12 height 10
radio input "true"
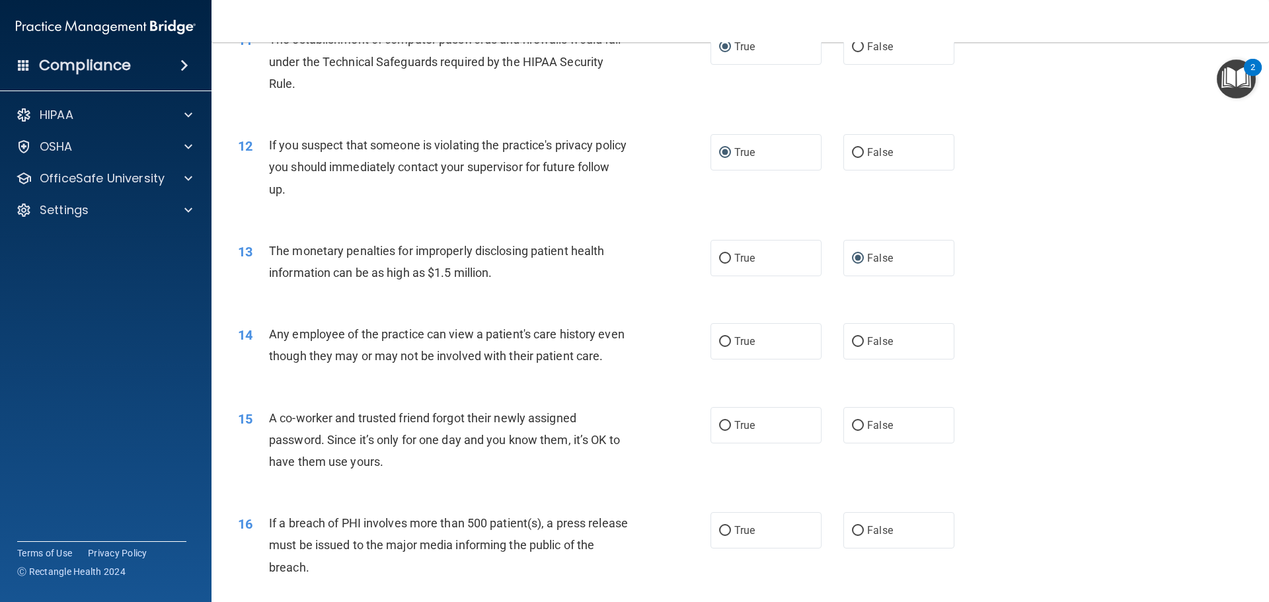
scroll to position [1058, 0]
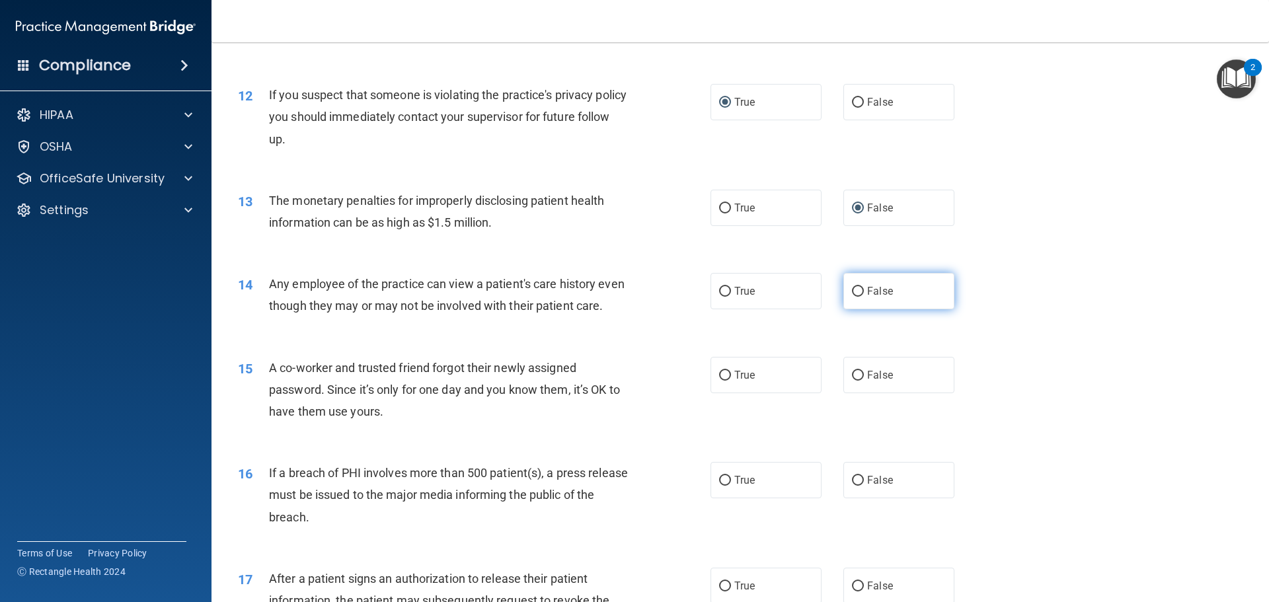
click at [855, 296] on input "False" at bounding box center [858, 292] width 12 height 10
radio input "true"
click at [852, 381] on input "False" at bounding box center [858, 376] width 12 height 10
radio input "true"
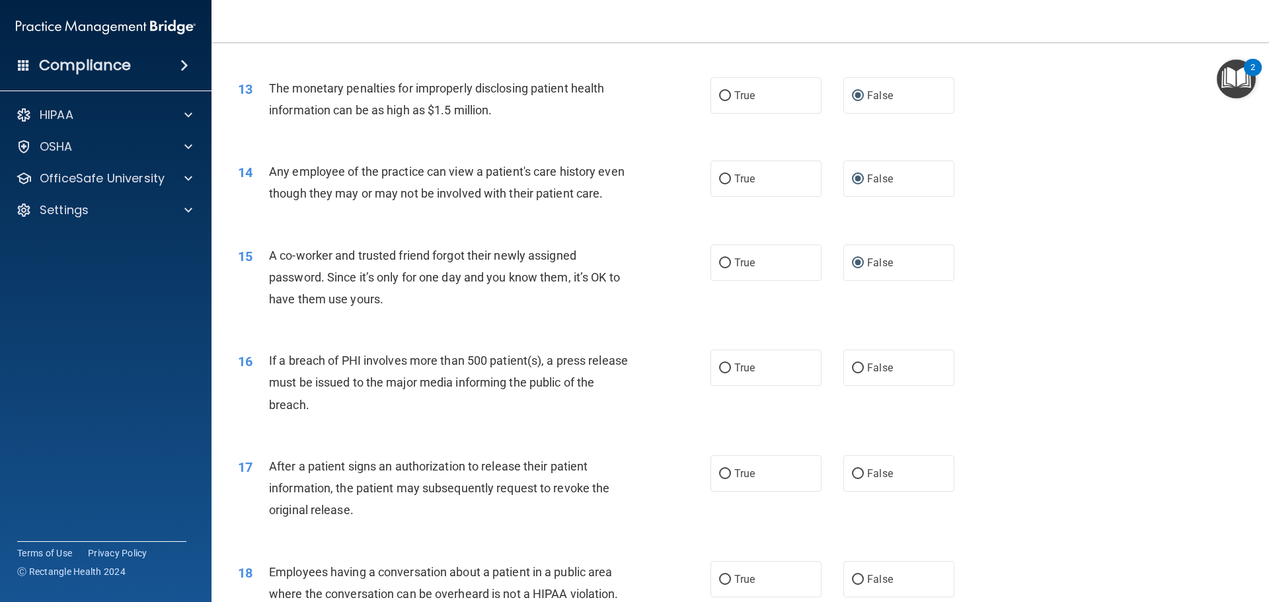
scroll to position [1190, 0]
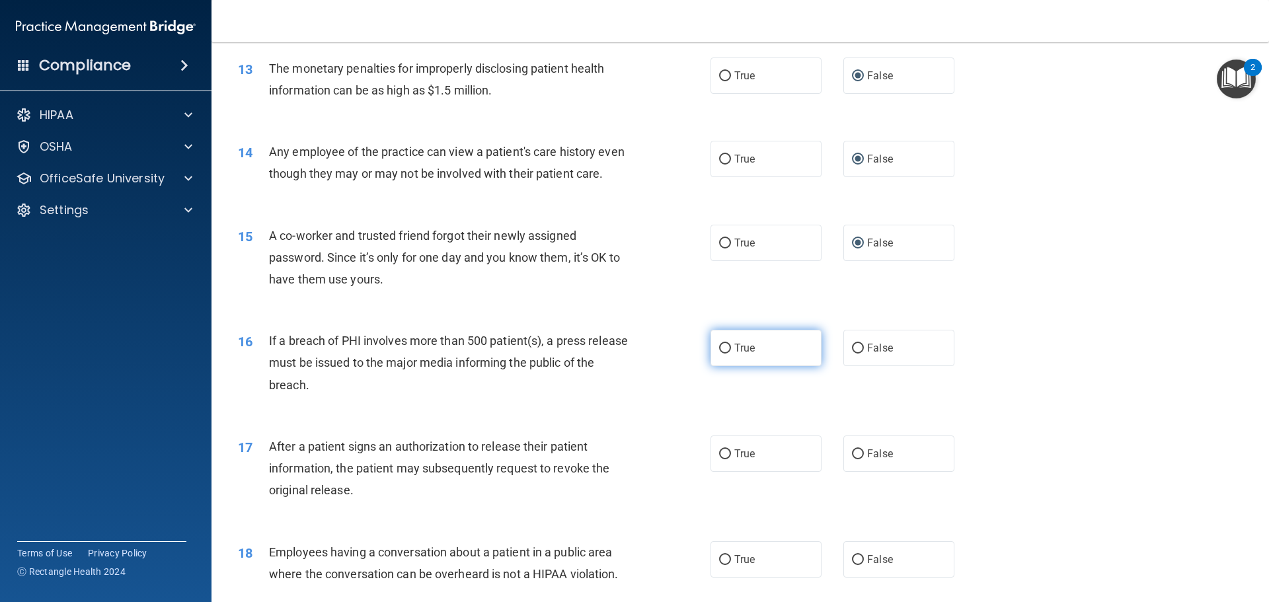
click at [725, 354] on input "True" at bounding box center [725, 349] width 12 height 10
radio input "true"
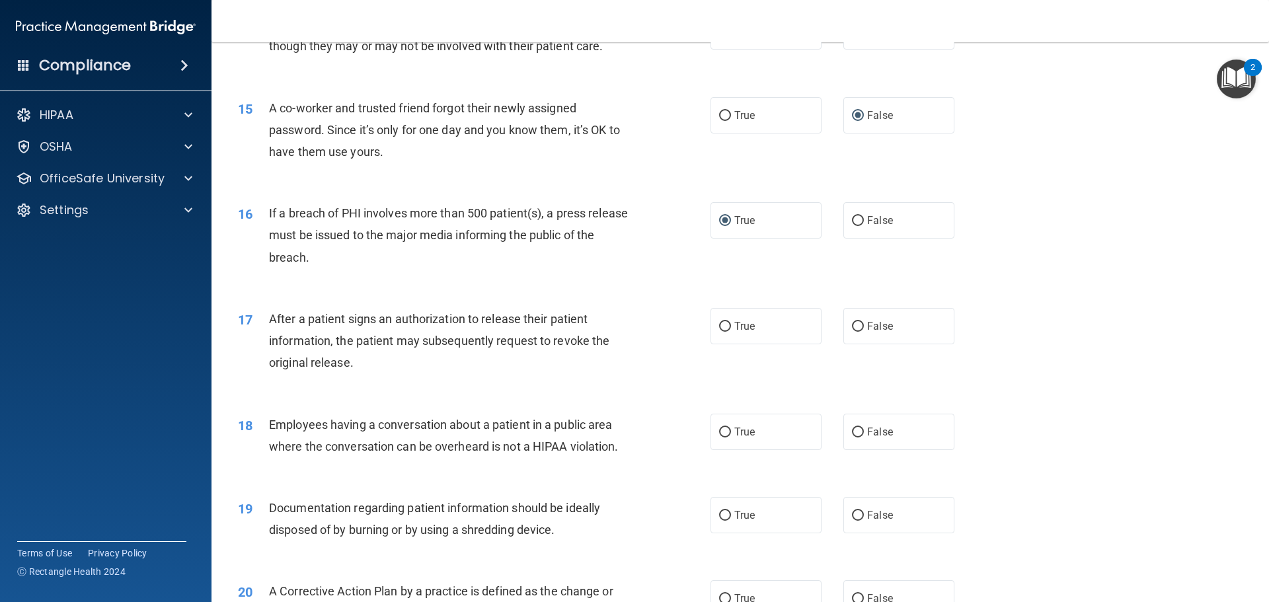
scroll to position [1322, 0]
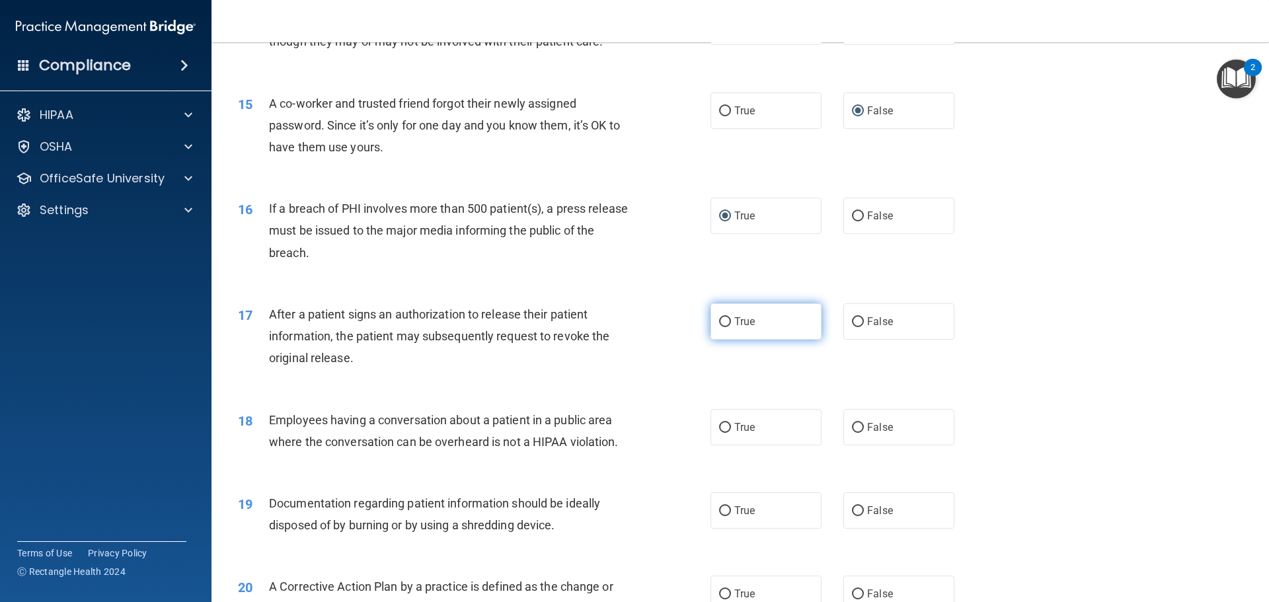
click at [723, 327] on input "True" at bounding box center [725, 322] width 12 height 10
radio input "true"
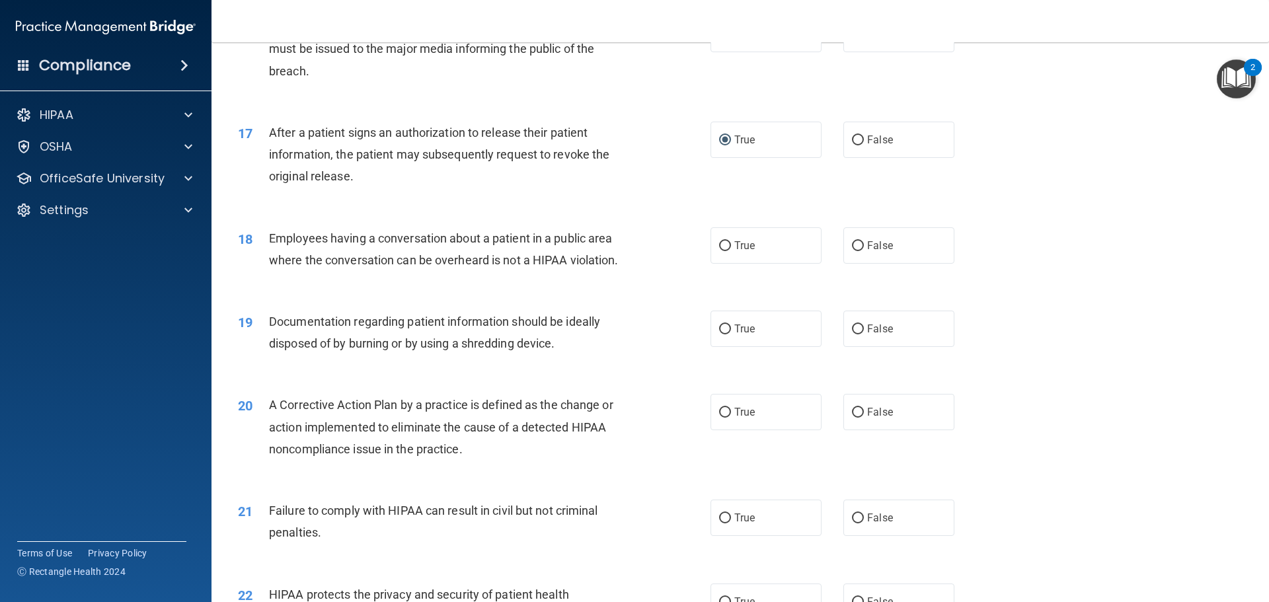
scroll to position [1521, 0]
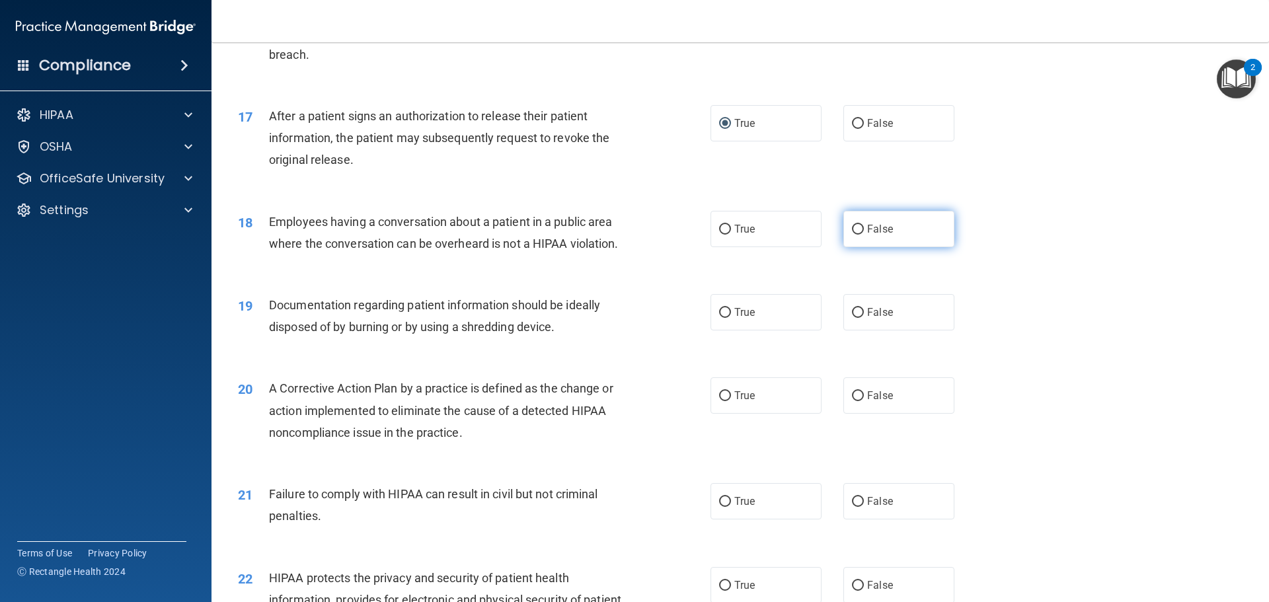
click at [852, 235] on input "False" at bounding box center [858, 230] width 12 height 10
radio input "true"
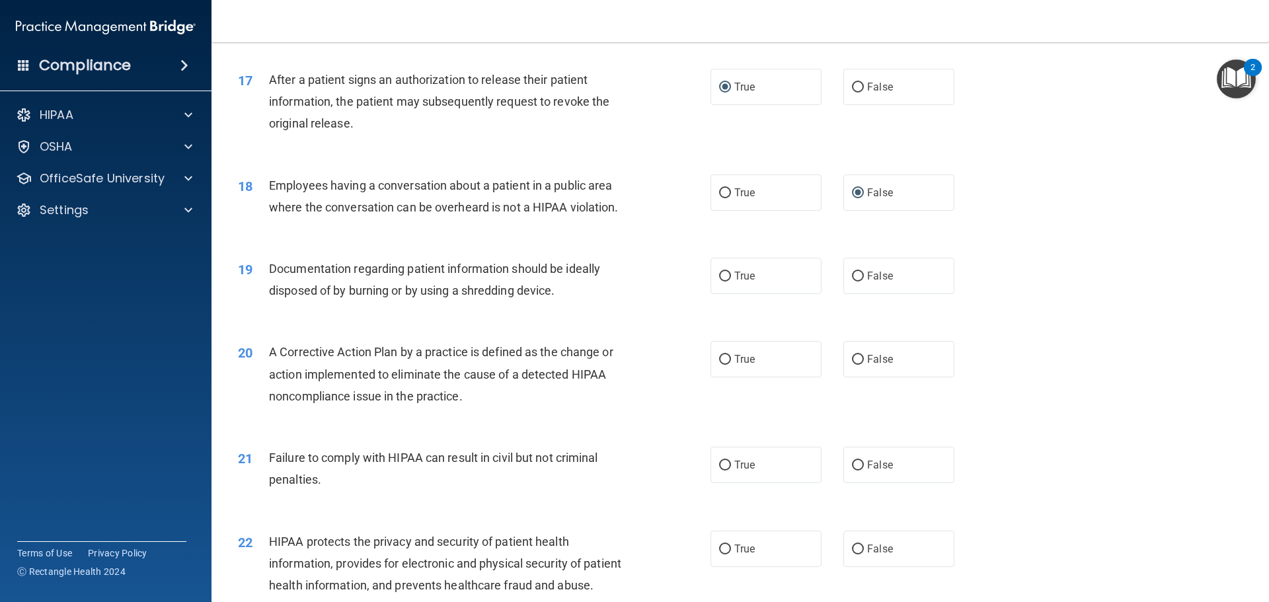
scroll to position [1587, 0]
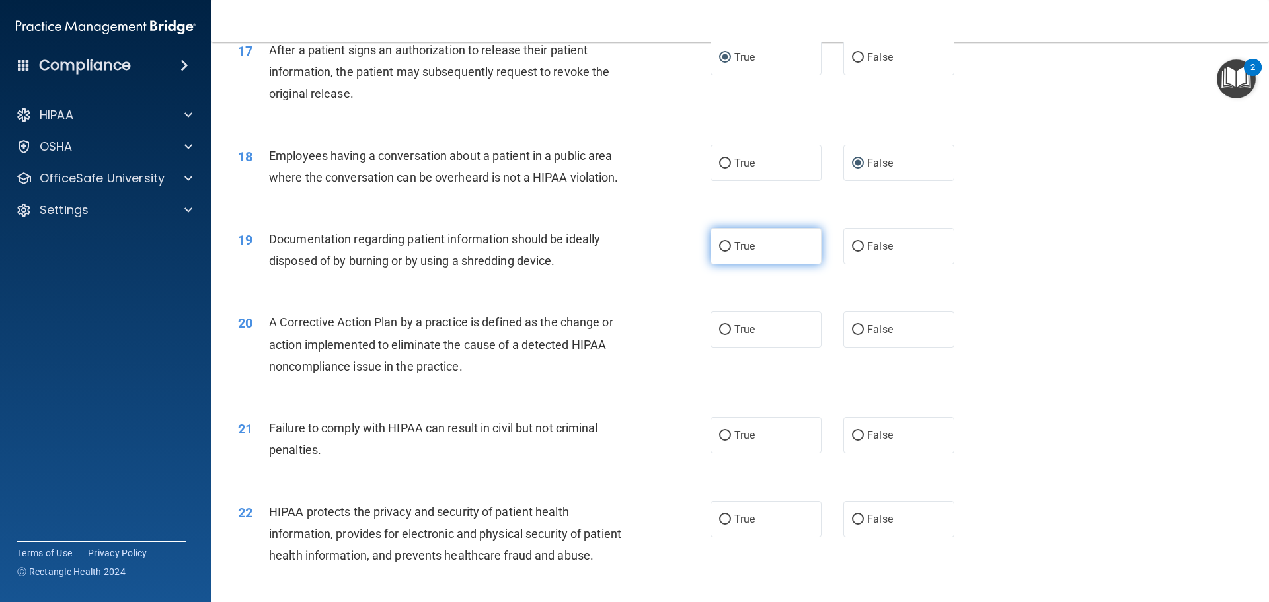
click at [721, 252] on input "True" at bounding box center [725, 247] width 12 height 10
radio input "true"
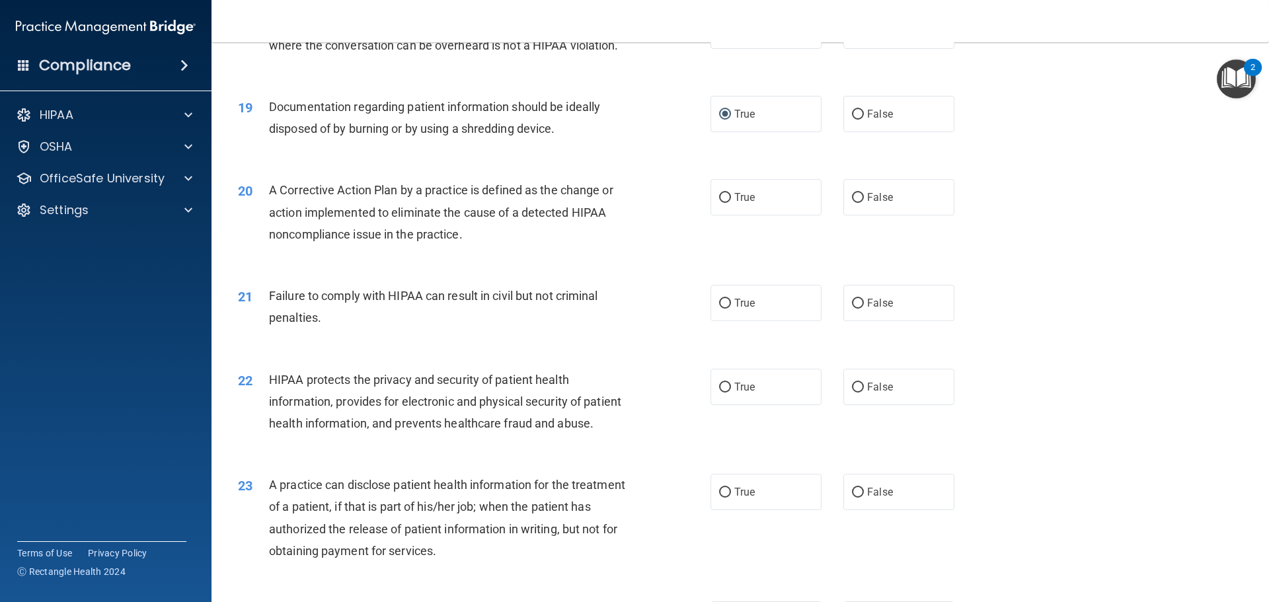
scroll to position [1785, 0]
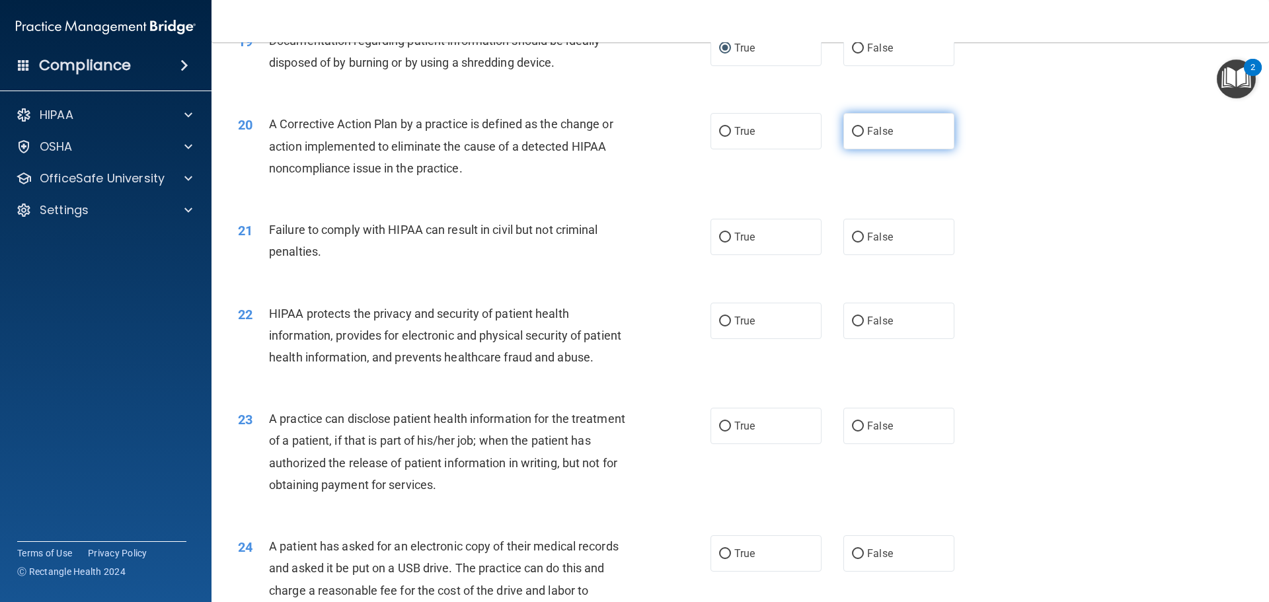
click at [853, 137] on input "False" at bounding box center [858, 132] width 12 height 10
radio input "true"
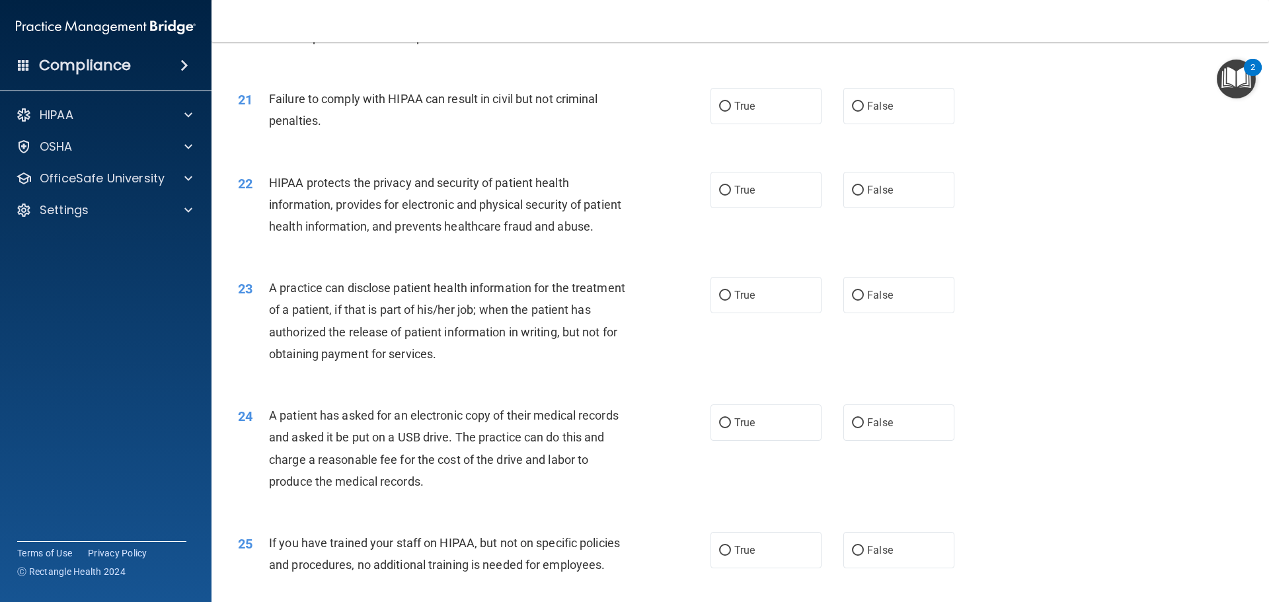
scroll to position [1917, 0]
click at [721, 194] on input "True" at bounding box center [725, 189] width 12 height 10
radio input "true"
click at [856, 110] on input "False" at bounding box center [858, 105] width 12 height 10
radio input "true"
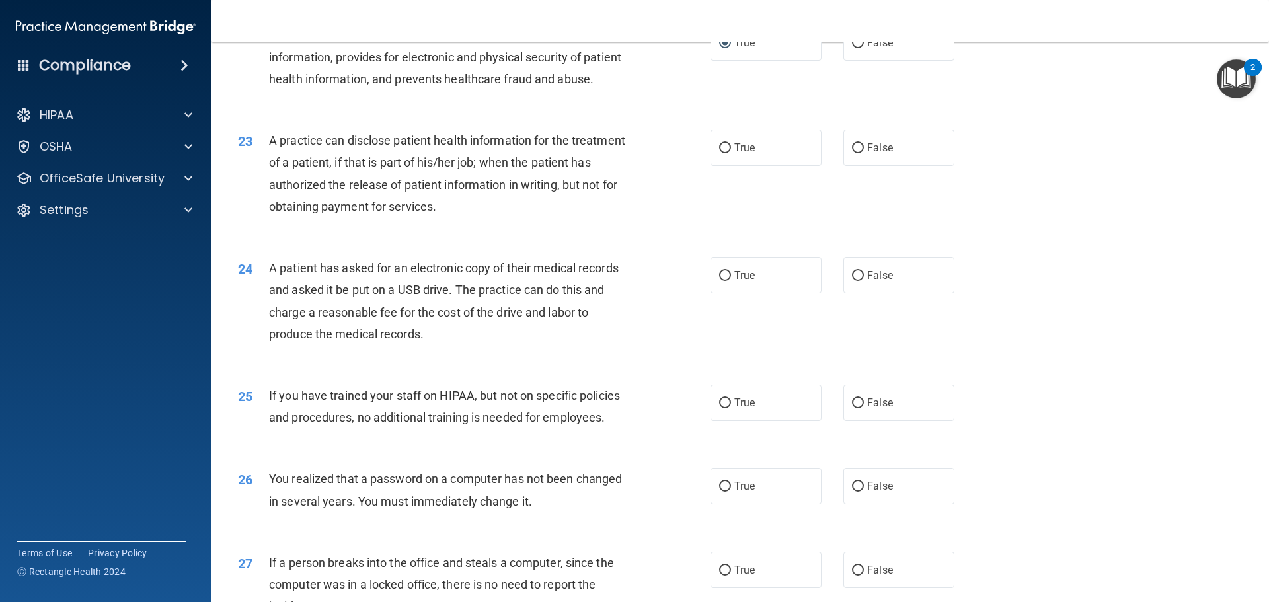
scroll to position [2049, 0]
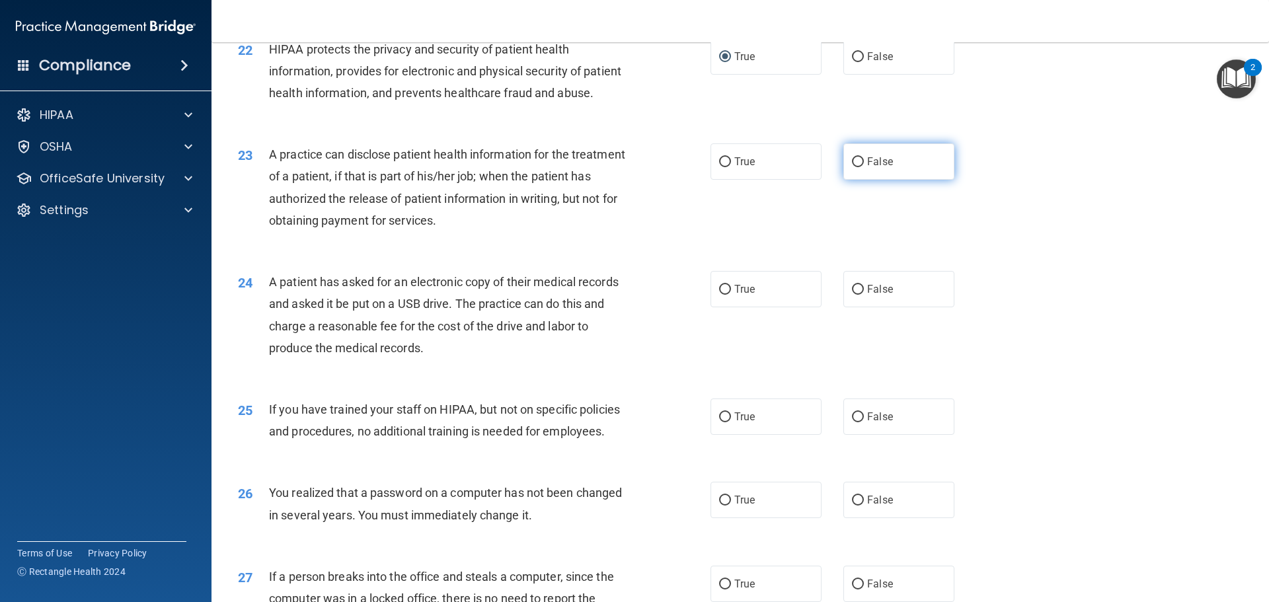
click at [852, 167] on input "False" at bounding box center [858, 162] width 12 height 10
radio input "true"
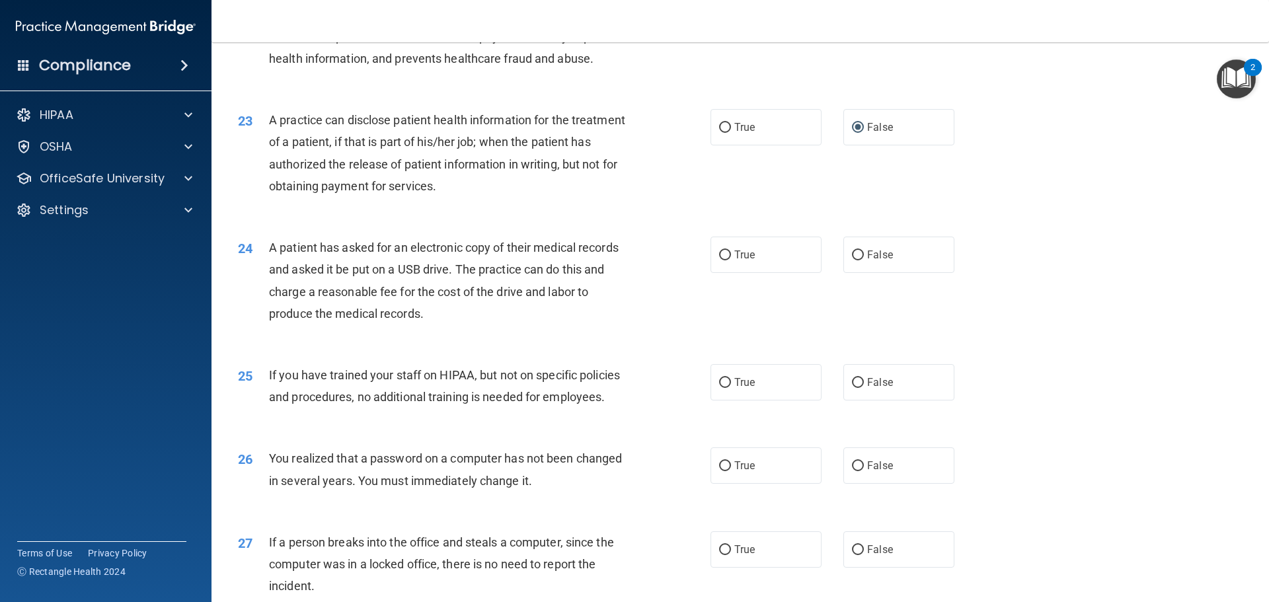
scroll to position [2116, 0]
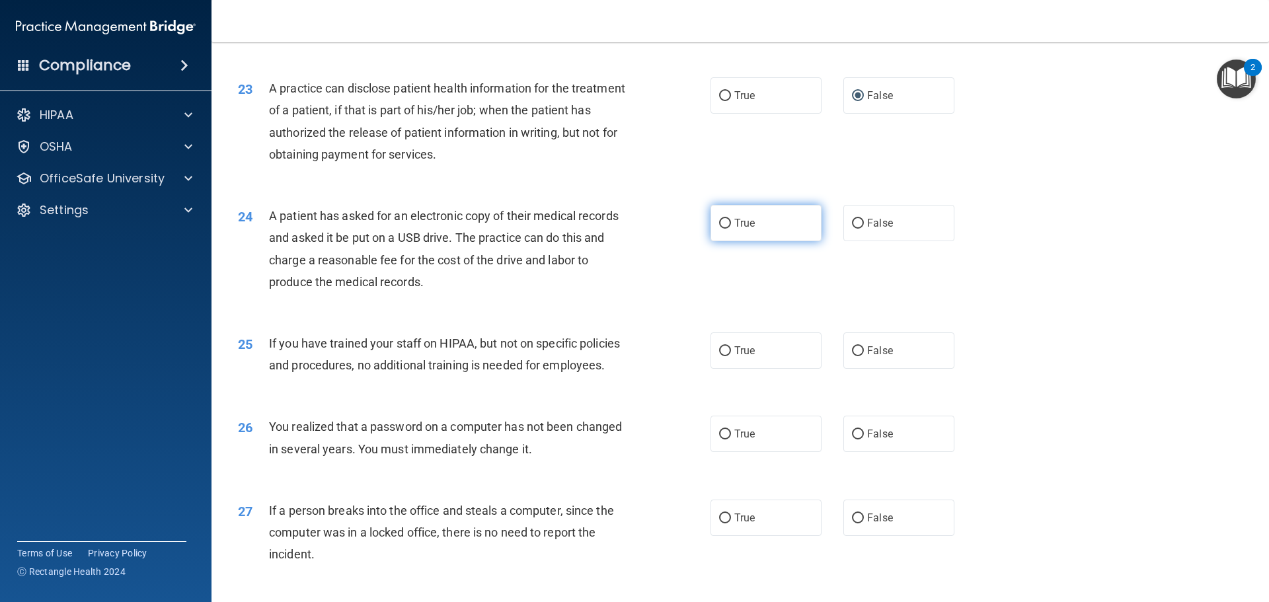
click at [722, 229] on input "True" at bounding box center [725, 224] width 12 height 10
radio input "true"
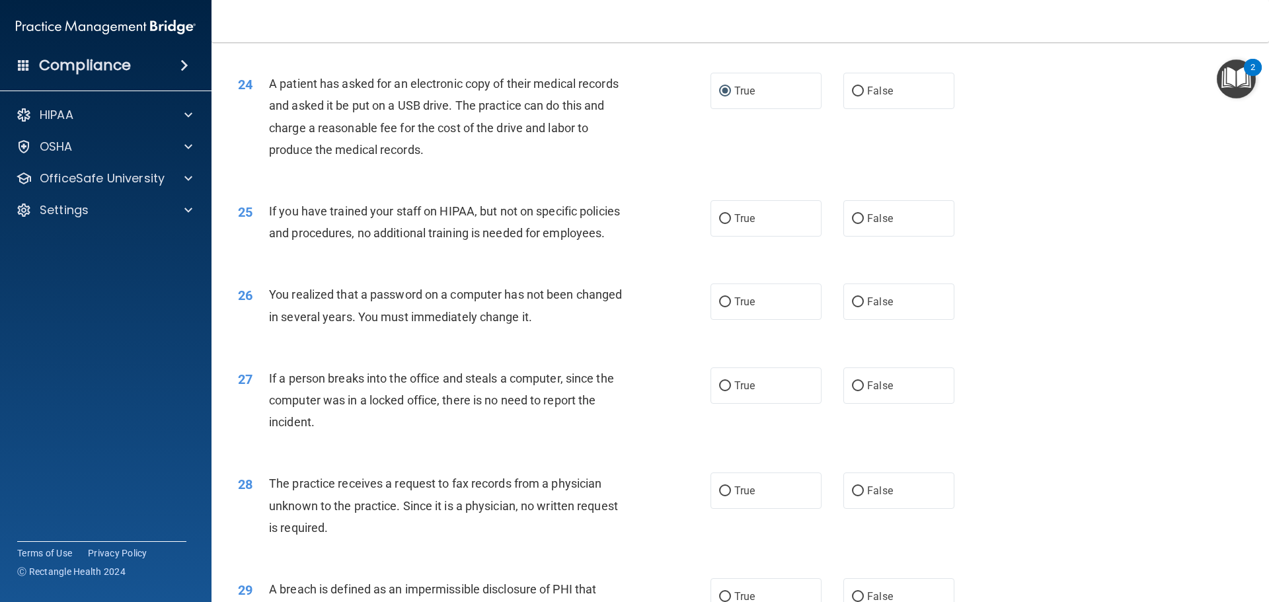
scroll to position [2314, 0]
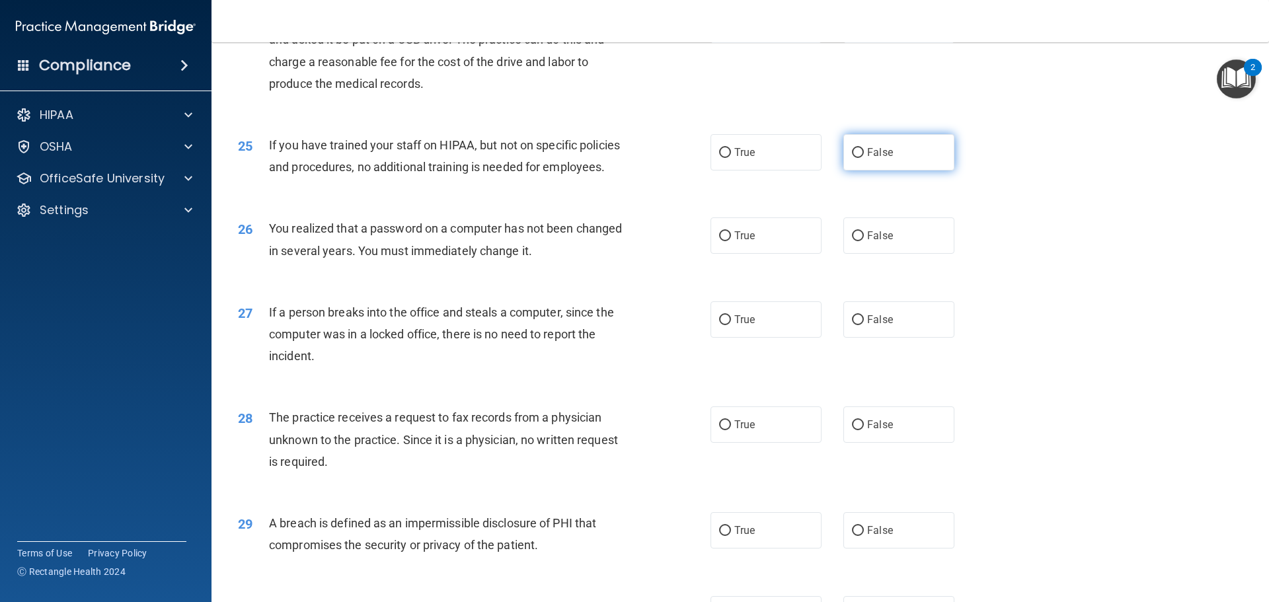
click at [852, 158] on input "False" at bounding box center [858, 153] width 12 height 10
radio input "true"
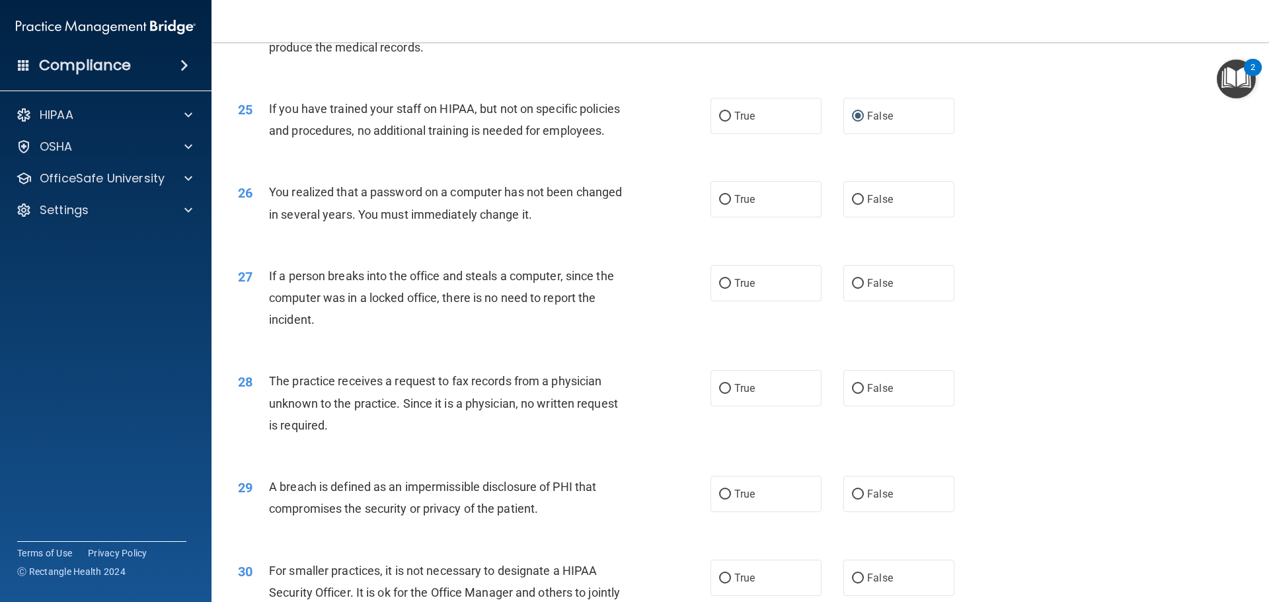
scroll to position [2380, 0]
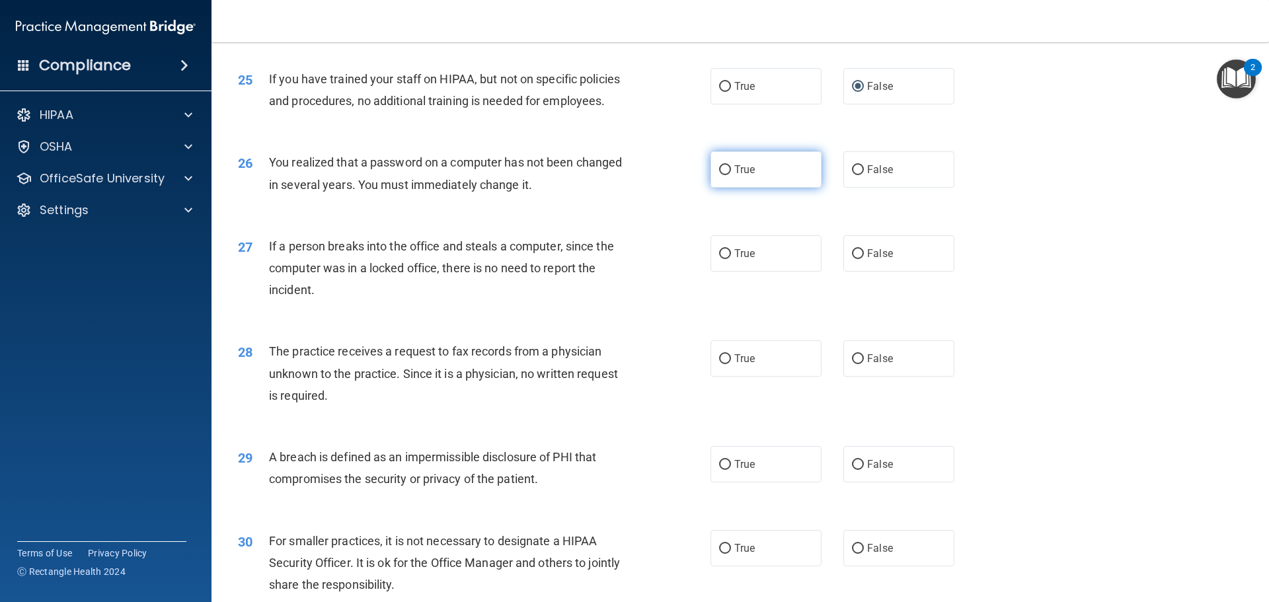
click at [721, 175] on input "True" at bounding box center [725, 170] width 12 height 10
radio input "true"
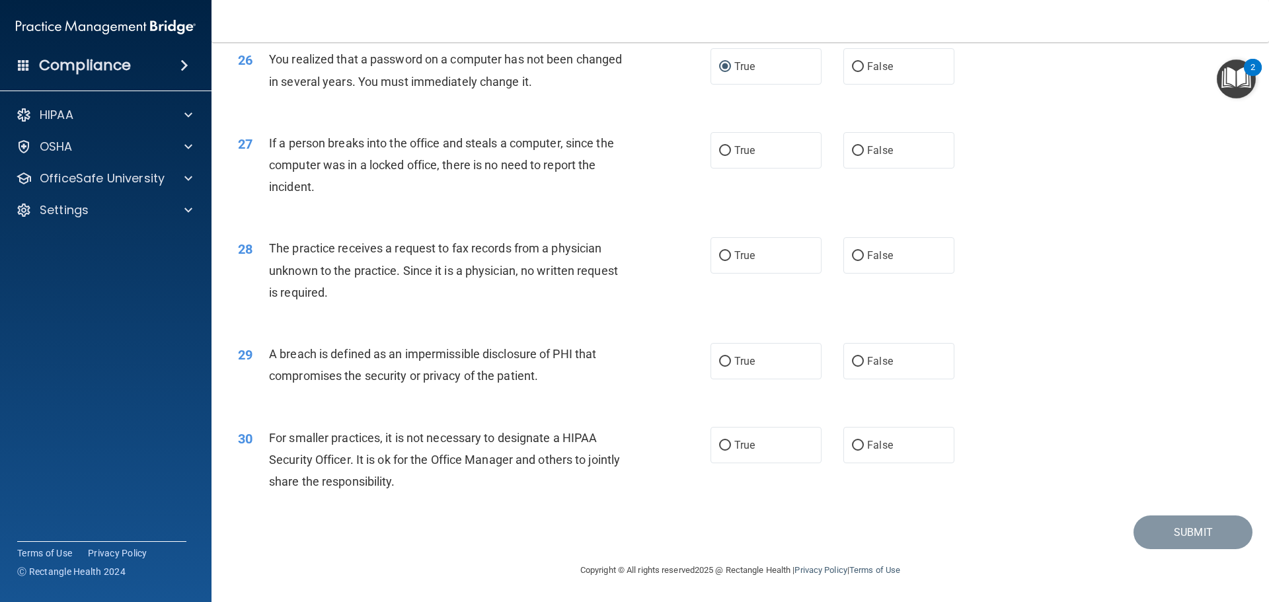
scroll to position [2512, 0]
click at [852, 156] on input "False" at bounding box center [858, 151] width 12 height 10
radio input "true"
click at [852, 256] on input "False" at bounding box center [858, 256] width 12 height 10
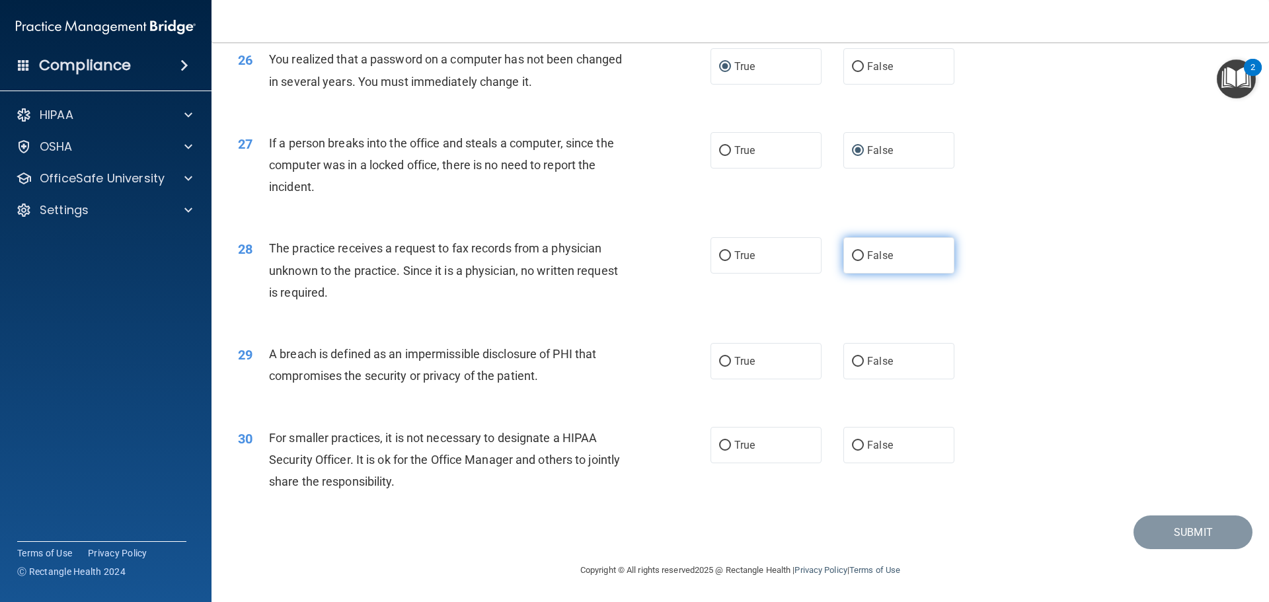
radio input "true"
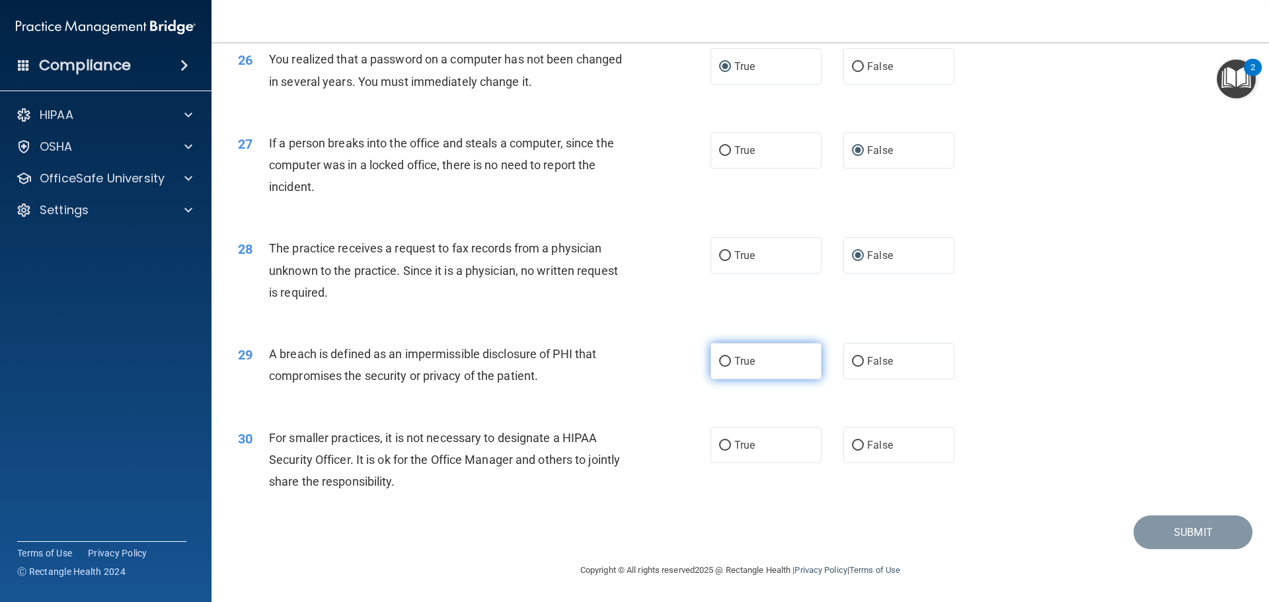
click at [721, 360] on input "True" at bounding box center [725, 362] width 12 height 10
radio input "true"
click at [722, 441] on input "True" at bounding box center [725, 446] width 12 height 10
radio input "true"
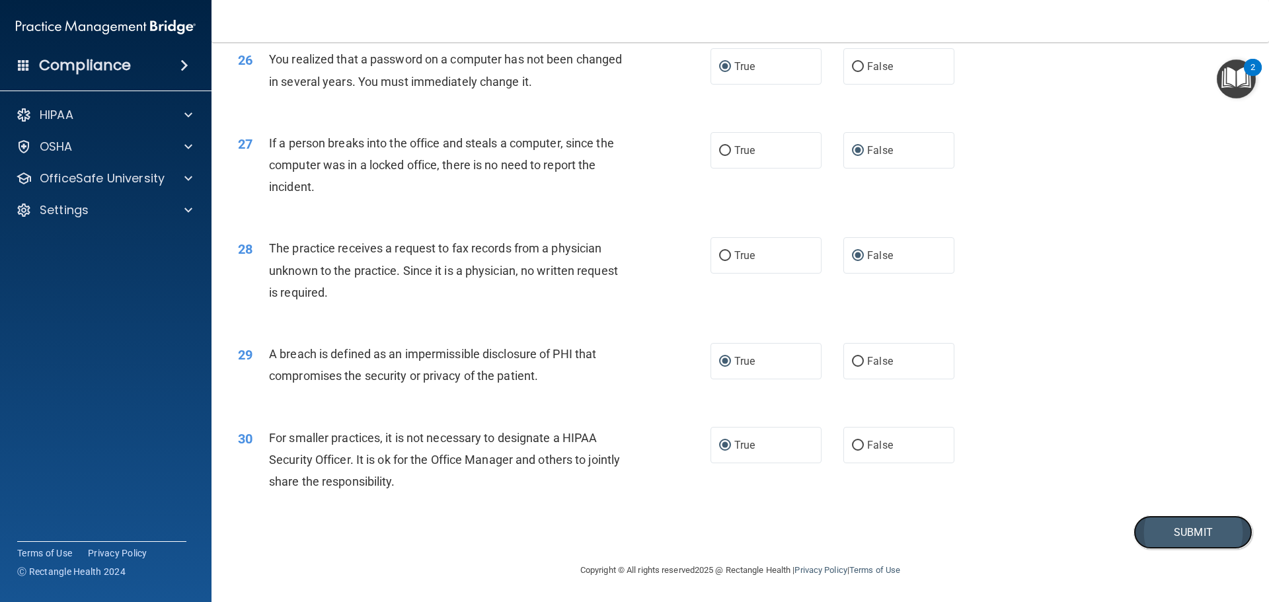
click at [1198, 532] on button "Submit" at bounding box center [1193, 533] width 119 height 34
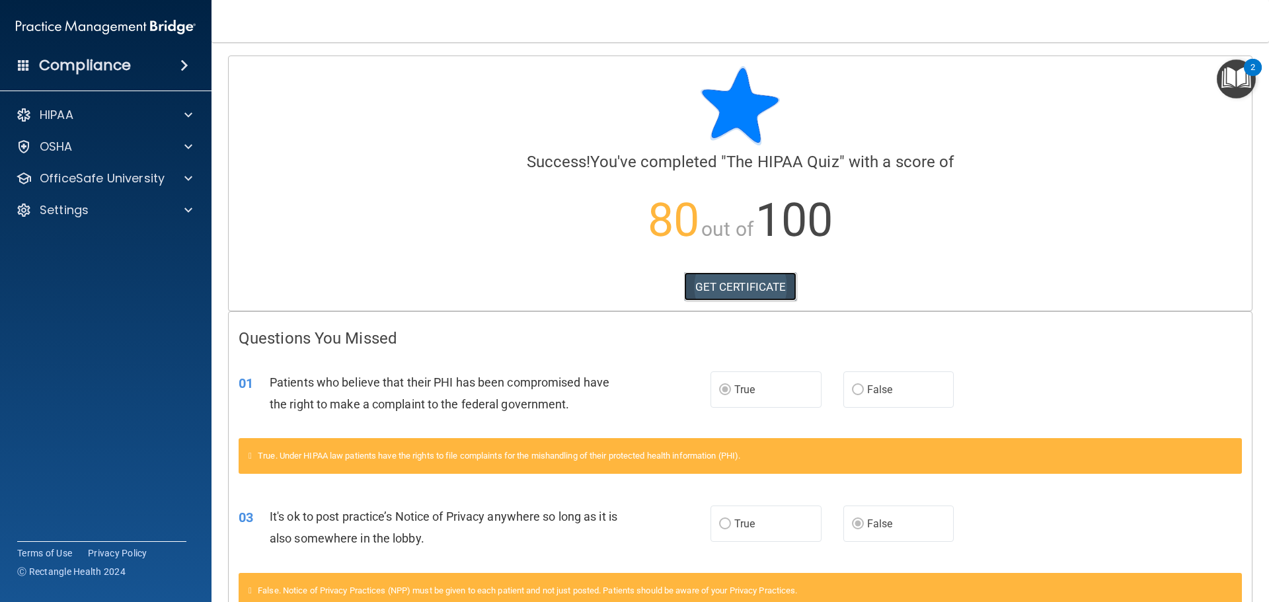
click at [744, 297] on link "GET CERTIFICATE" at bounding box center [740, 286] width 113 height 29
click at [67, 165] on div "HIPAA Documents and Policies Report an Incident Business Associates Emergency P…" at bounding box center [106, 166] width 212 height 138
click at [69, 153] on p "OSHA" at bounding box center [56, 147] width 33 height 16
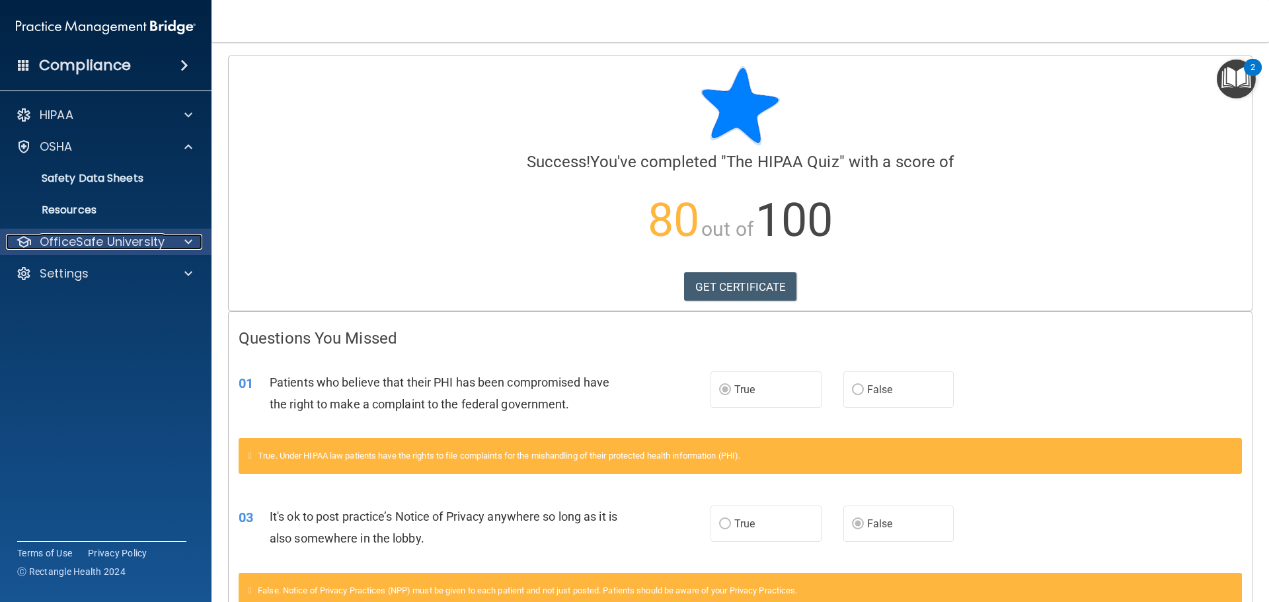
click at [94, 234] on p "OfficeSafe University" at bounding box center [102, 242] width 125 height 16
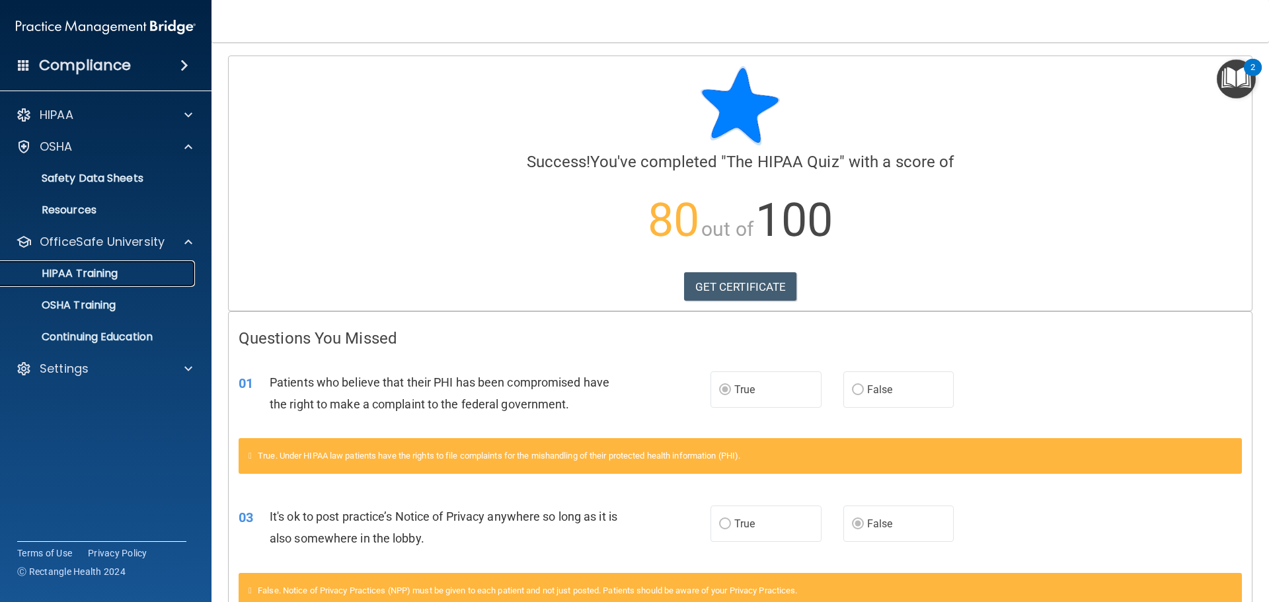
click at [98, 274] on p "HIPAA Training" at bounding box center [63, 273] width 109 height 13
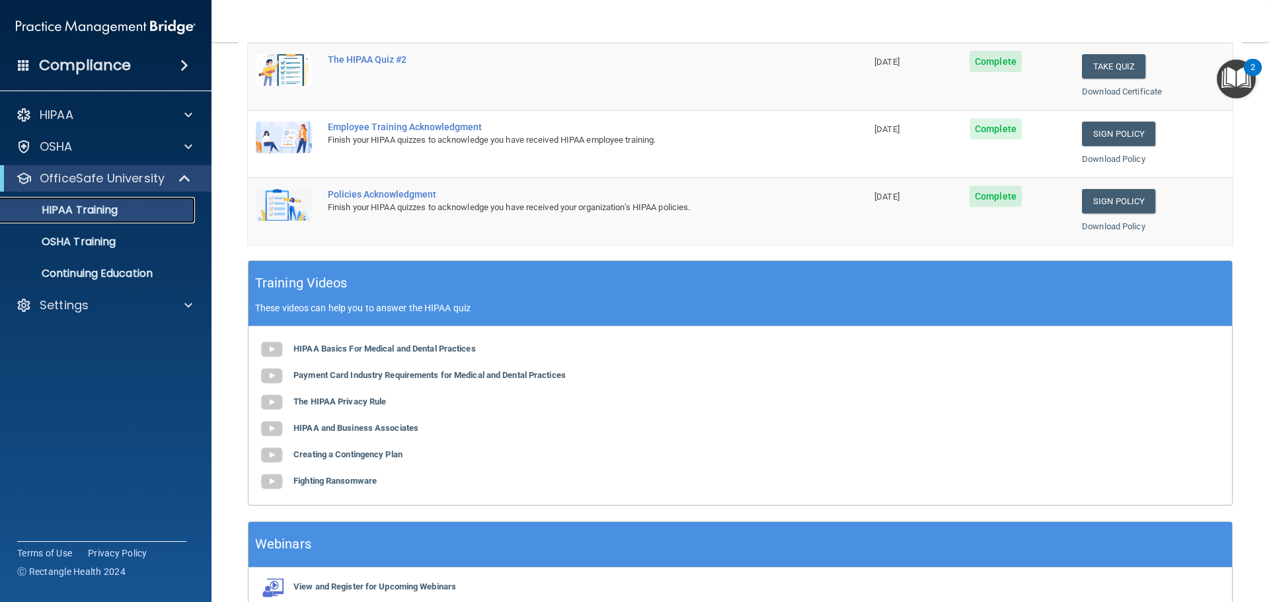
scroll to position [129, 0]
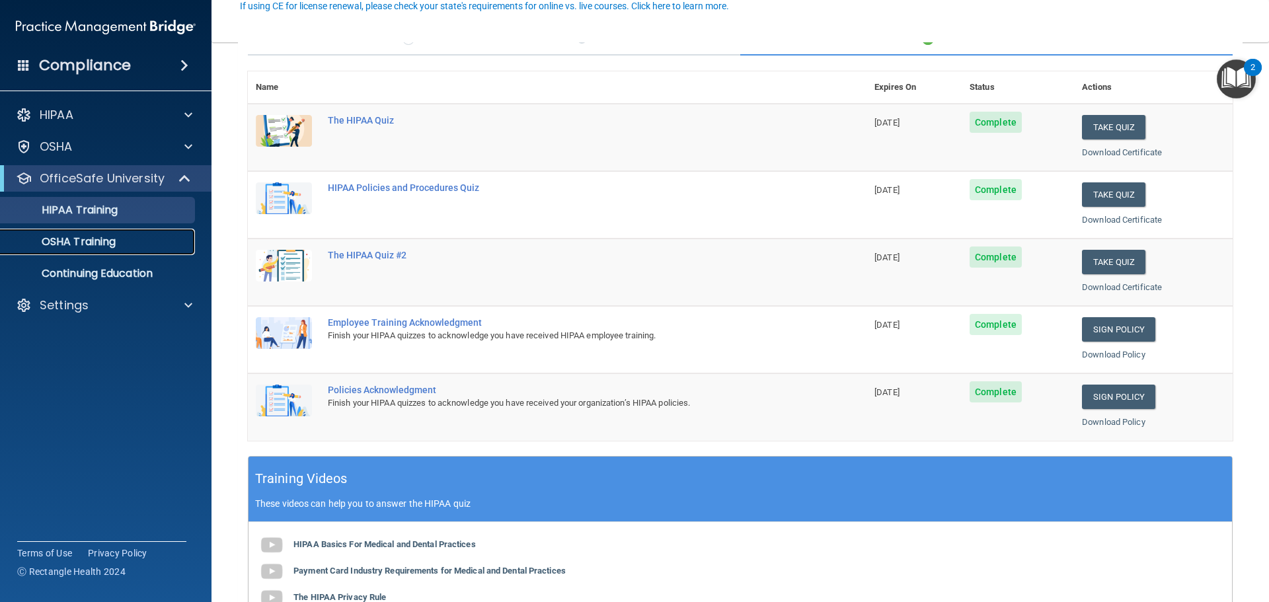
click at [90, 246] on p "OSHA Training" at bounding box center [62, 241] width 107 height 13
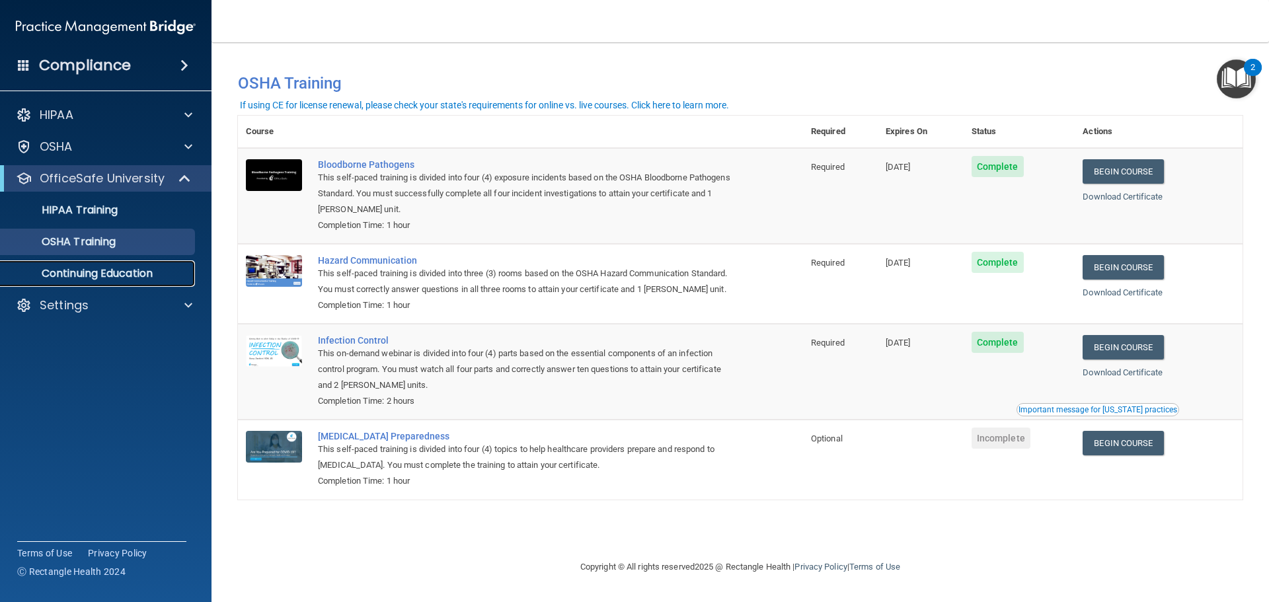
click at [128, 268] on p "Continuing Education" at bounding box center [99, 273] width 180 height 13
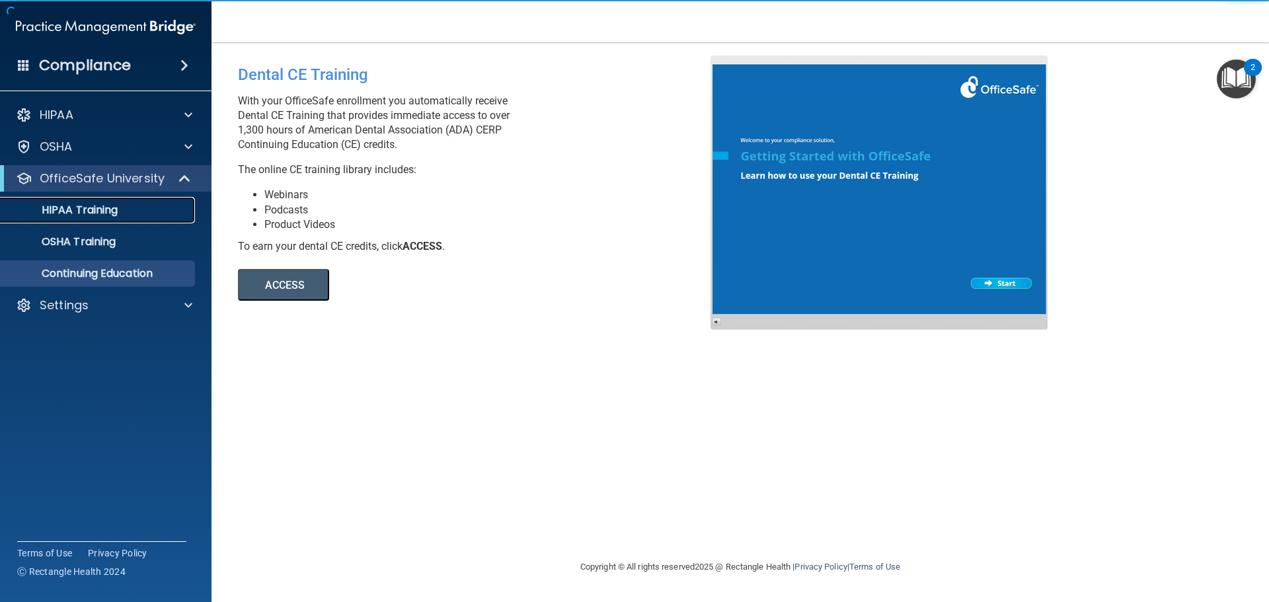
click at [85, 206] on p "HIPAA Training" at bounding box center [63, 210] width 109 height 13
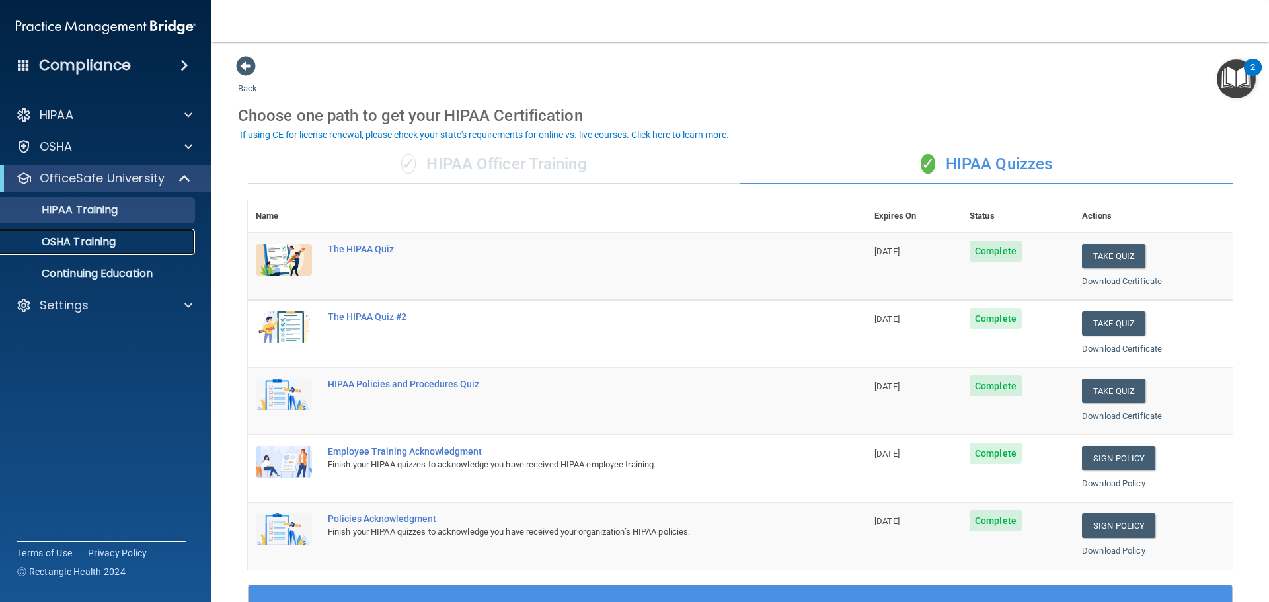
click at [83, 239] on p "OSHA Training" at bounding box center [62, 241] width 107 height 13
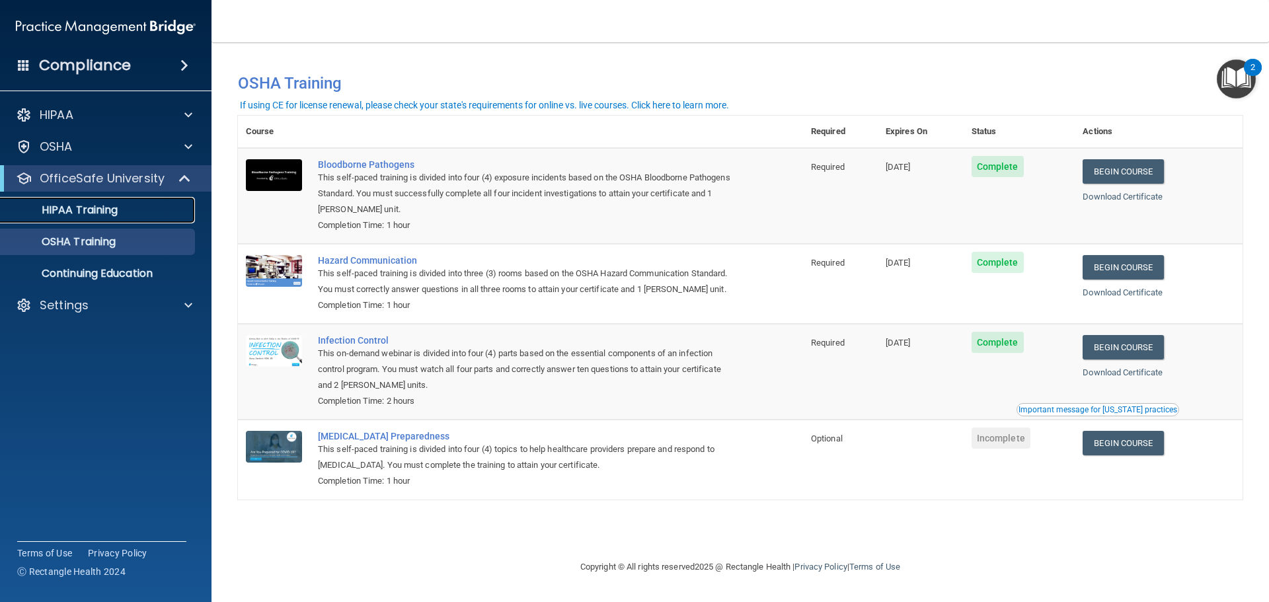
click at [94, 212] on p "HIPAA Training" at bounding box center [63, 210] width 109 height 13
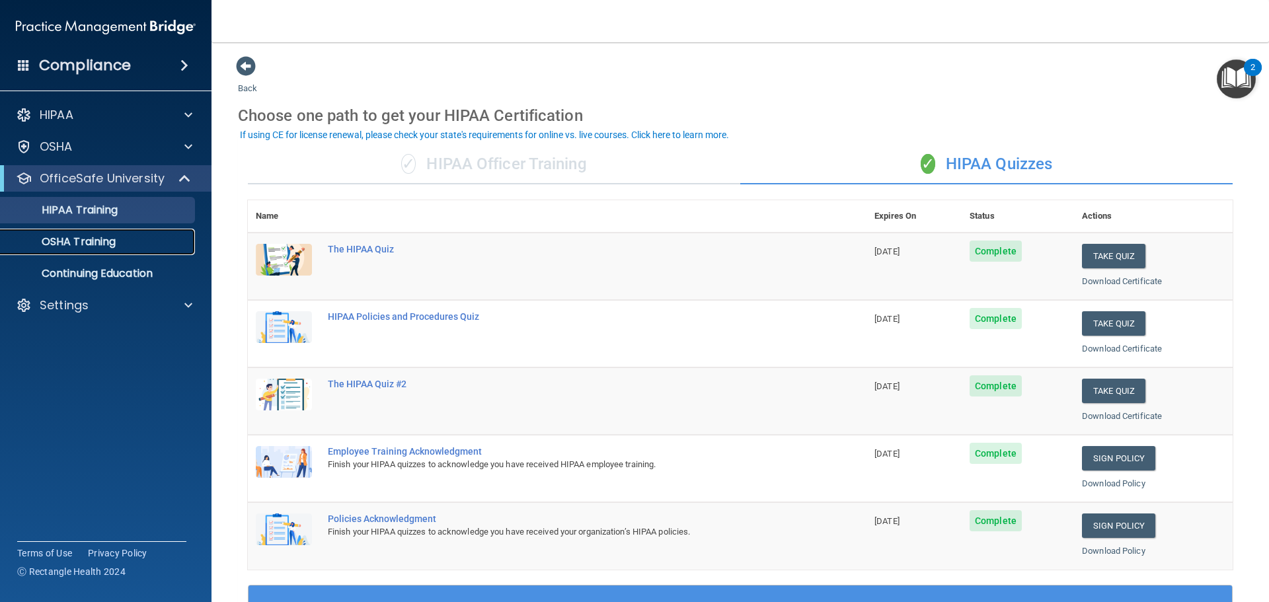
click at [102, 245] on p "OSHA Training" at bounding box center [62, 241] width 107 height 13
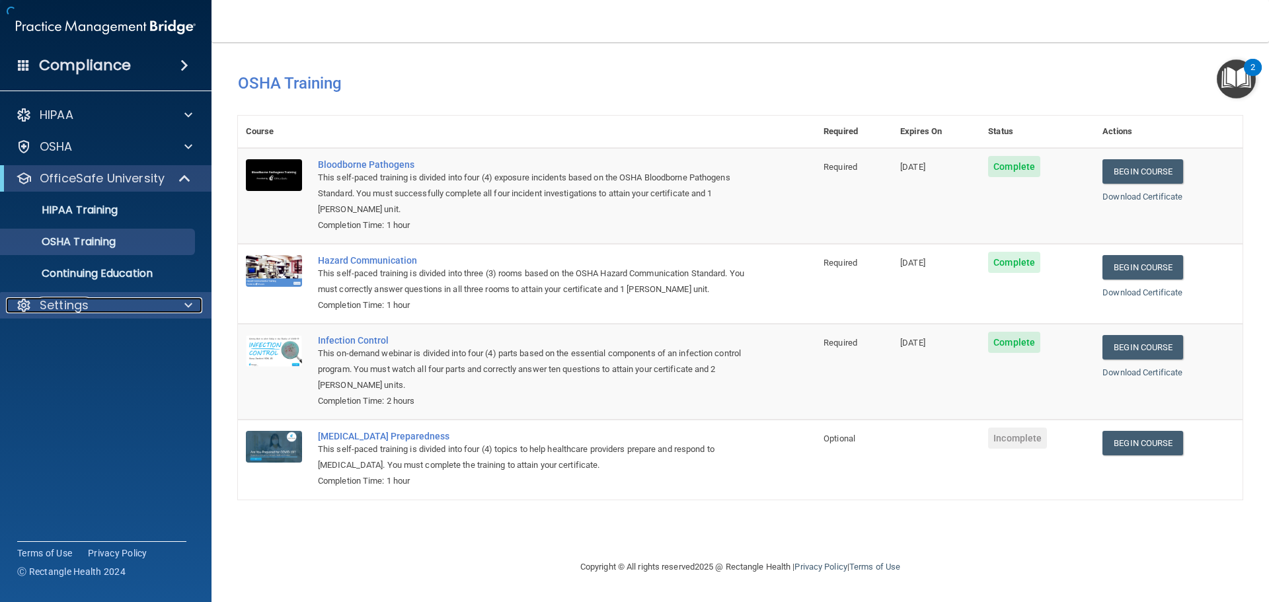
click at [58, 301] on p "Settings" at bounding box center [64, 306] width 49 height 16
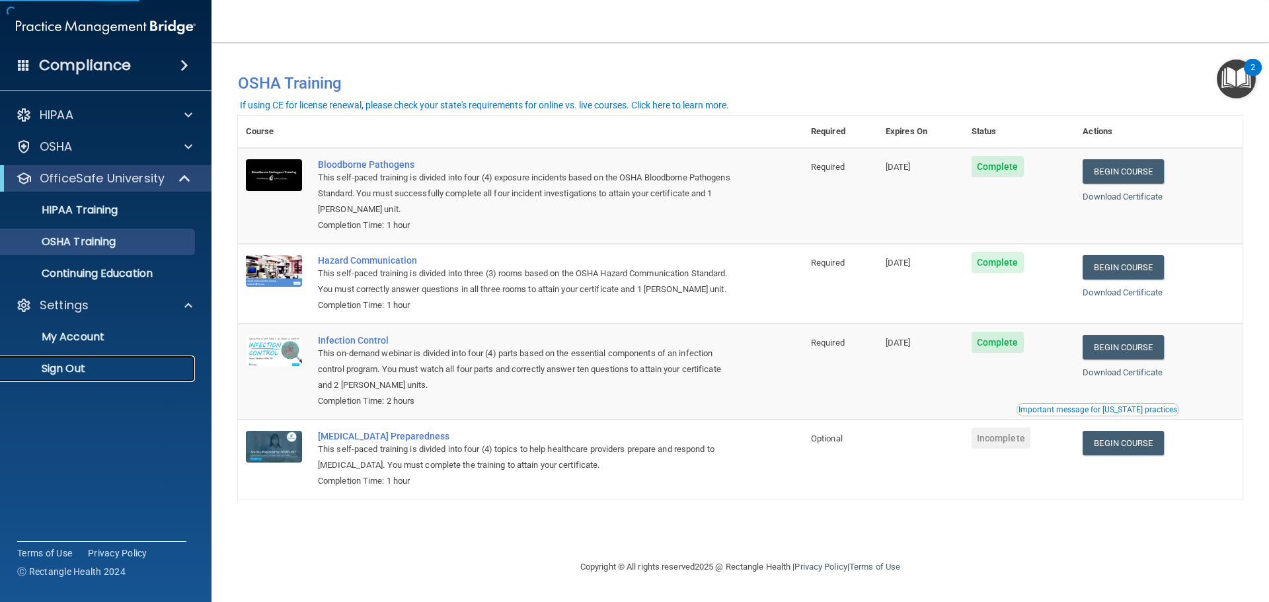
click at [82, 362] on p "Sign Out" at bounding box center [99, 368] width 180 height 13
